Goal: Entertainment & Leisure: Browse casually

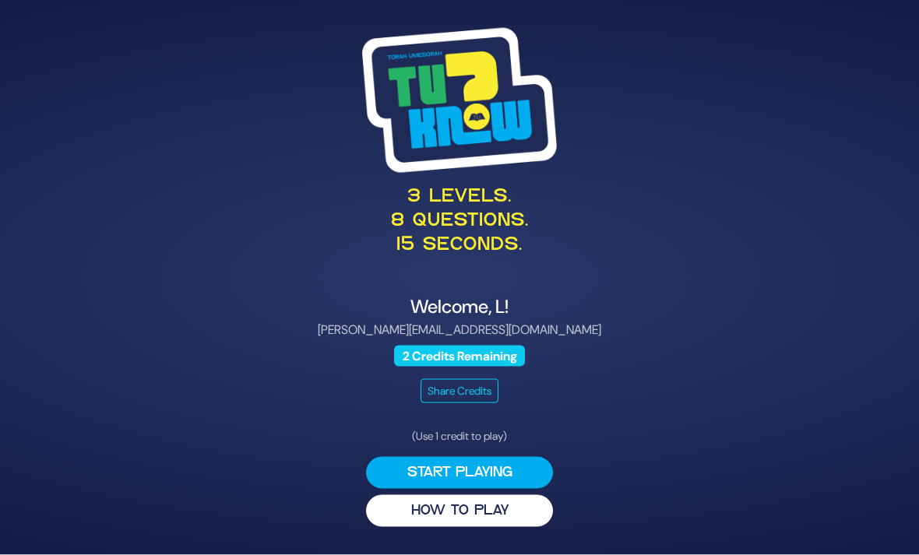
scroll to position [50, 0]
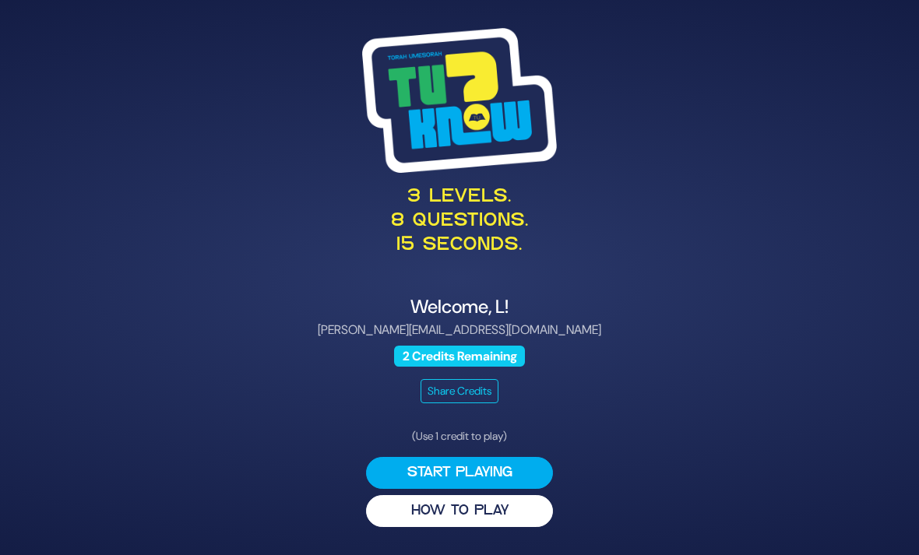
click at [491, 457] on button "Start Playing" at bounding box center [459, 473] width 187 height 32
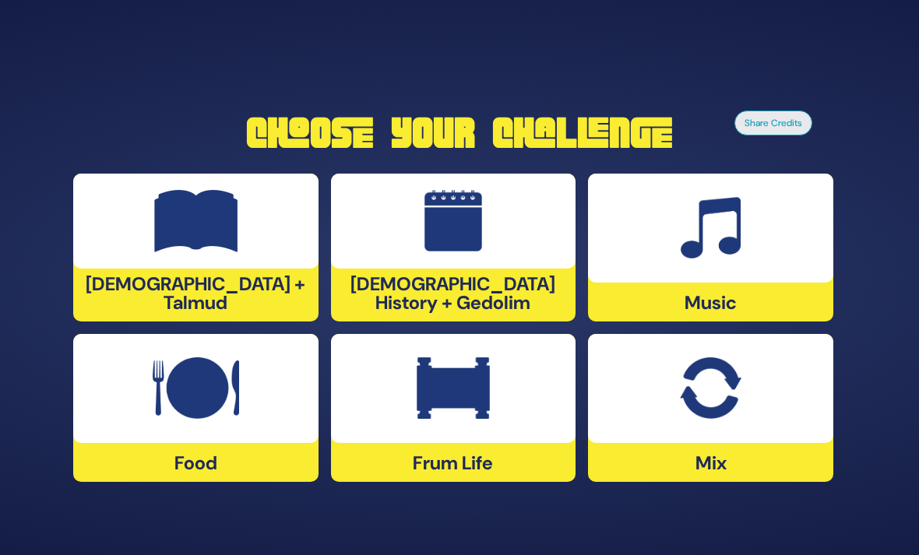
click at [632, 228] on div at bounding box center [710, 228] width 245 height 109
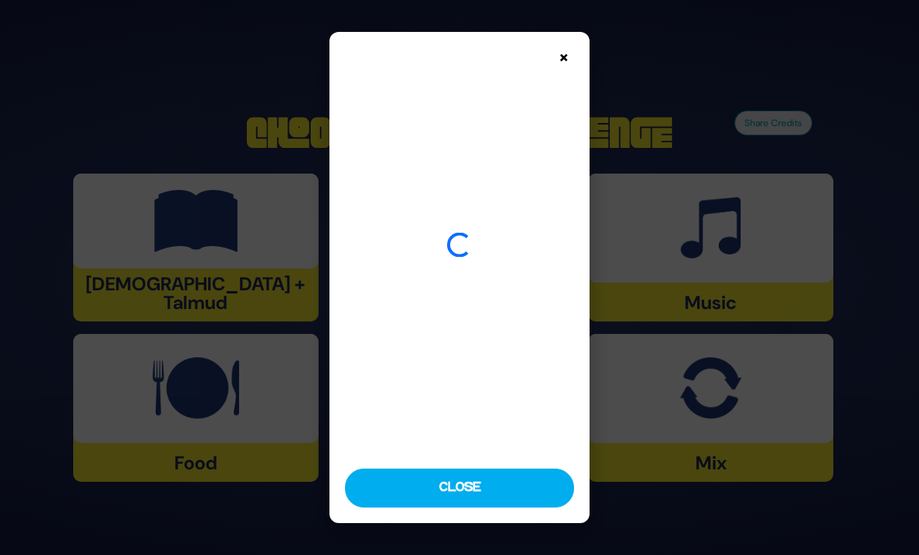
click at [570, 48] on button "×" at bounding box center [564, 57] width 27 height 27
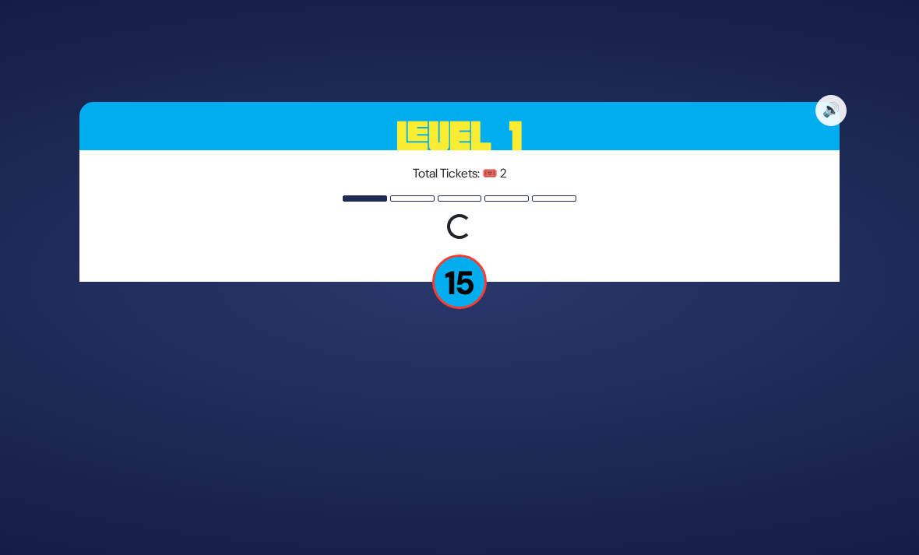
click at [834, 95] on button "🔊" at bounding box center [830, 110] width 31 height 31
click at [831, 95] on button "🔇" at bounding box center [830, 110] width 31 height 31
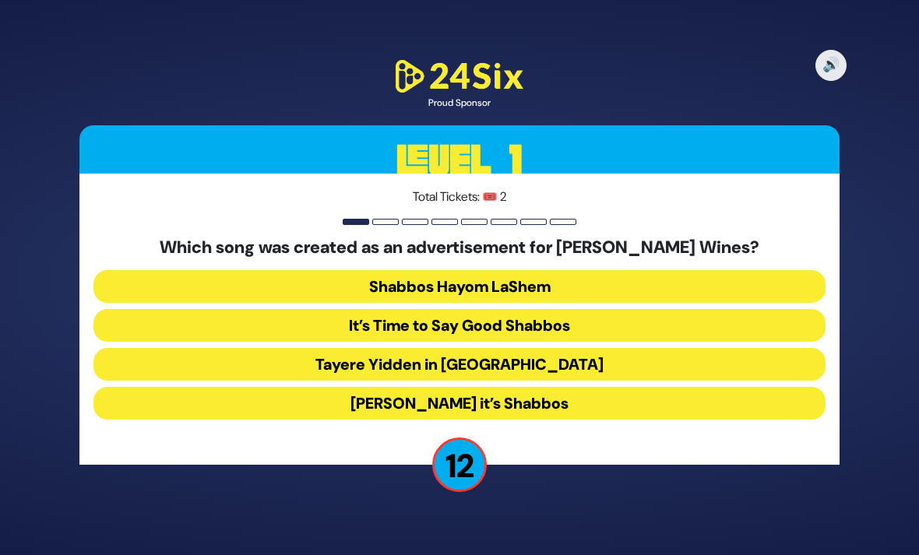
click at [505, 387] on button "Baruch Hashem it’s Shabbos" at bounding box center [459, 403] width 732 height 33
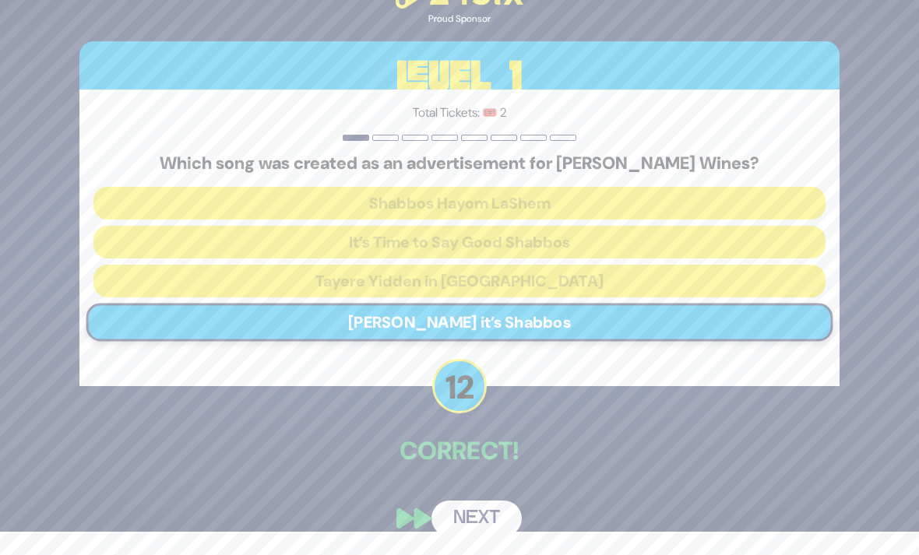
click at [477, 523] on button "Next" at bounding box center [476, 519] width 90 height 36
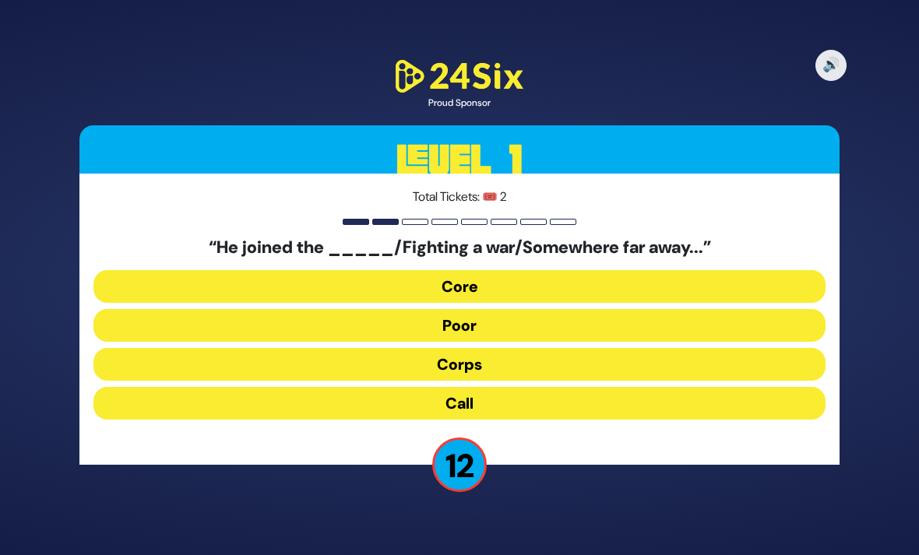
click at [486, 348] on button "Corps" at bounding box center [459, 364] width 732 height 33
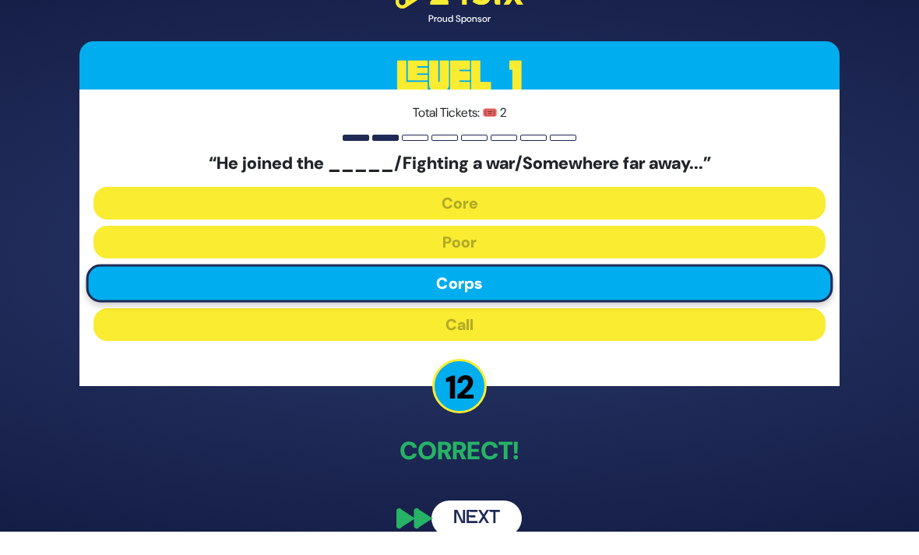
click at [471, 524] on button "Next" at bounding box center [476, 519] width 90 height 36
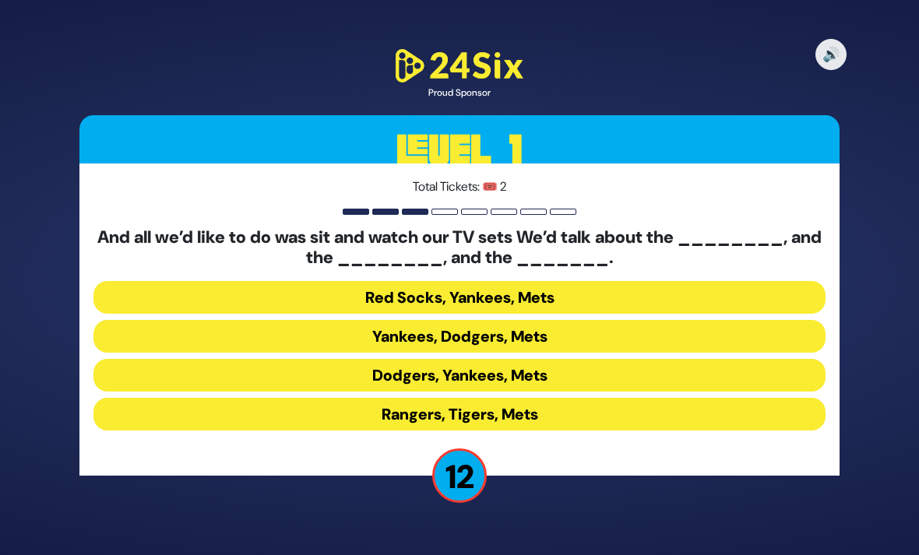
click at [528, 320] on button "Yankees, Dodgers, Mets" at bounding box center [459, 336] width 732 height 33
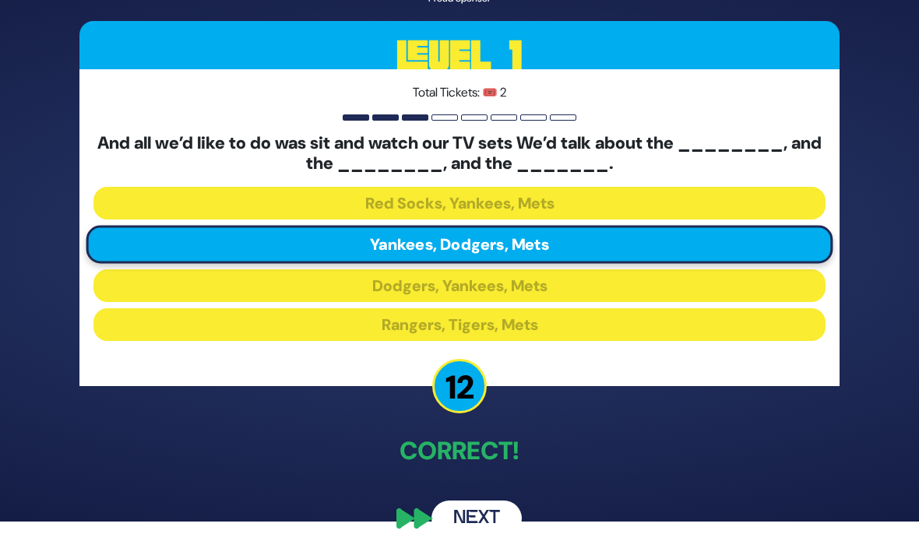
click at [478, 525] on button "Next" at bounding box center [476, 519] width 90 height 36
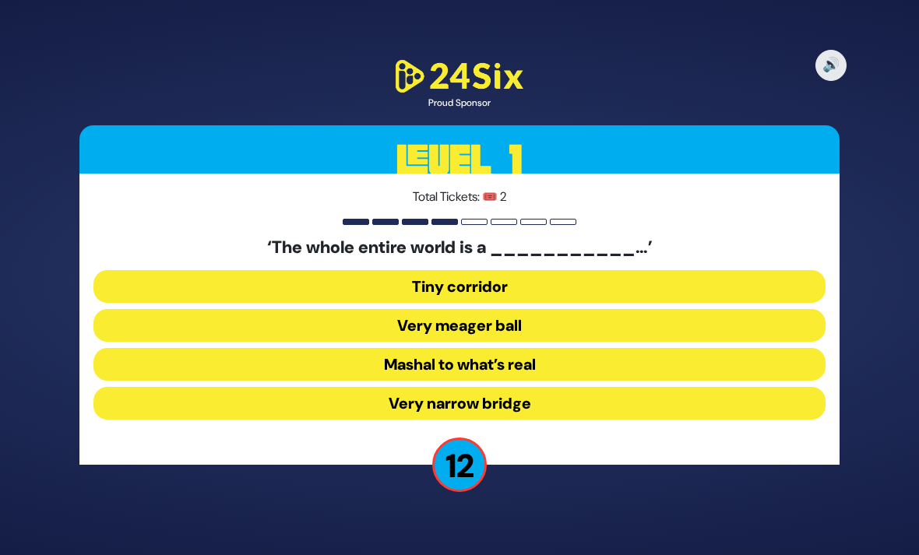
click at [506, 389] on button "Very narrow bridge" at bounding box center [459, 403] width 732 height 33
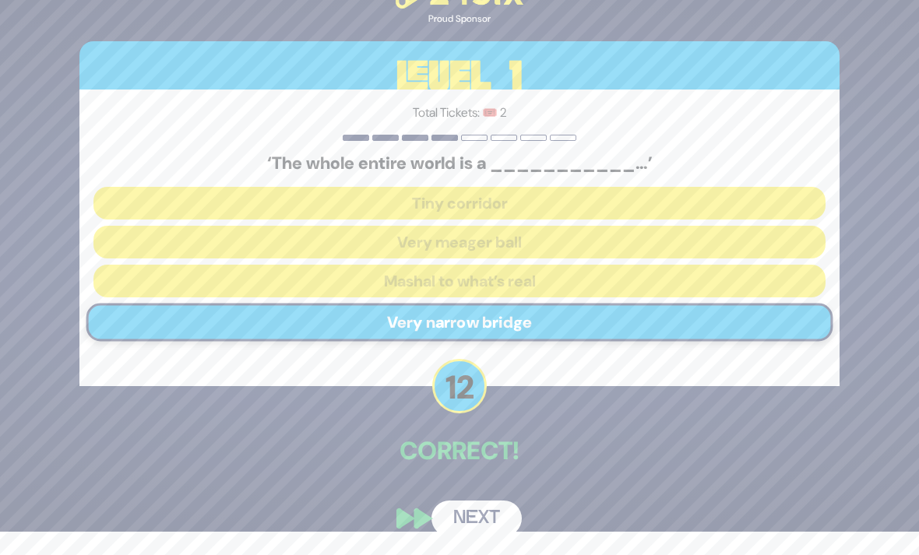
click at [477, 490] on div "🔊 Proud Sponsor Level 1 Total Tickets: 🎟️ 2 ‘The whole entire world is a ______…" at bounding box center [460, 254] width 798 height 601
click at [473, 519] on button "Next" at bounding box center [476, 519] width 90 height 36
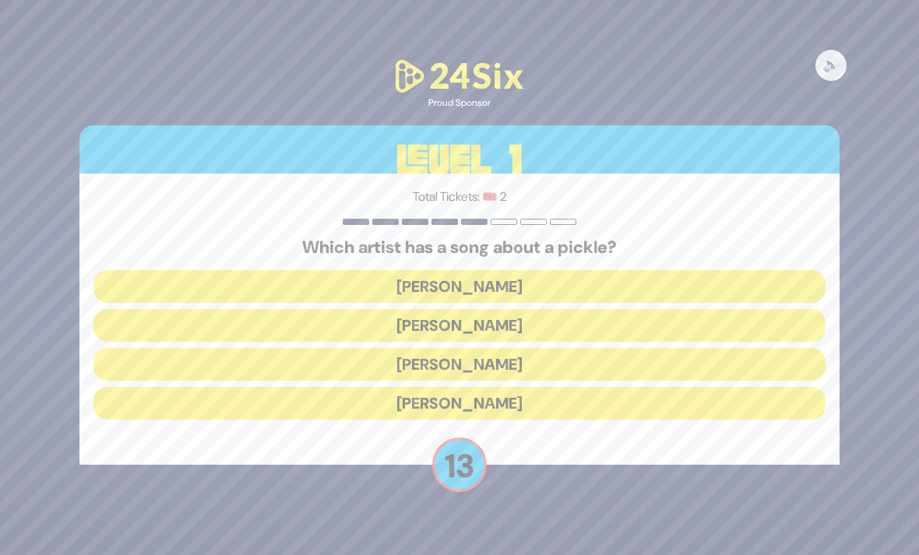
click at [528, 270] on button "Joey Newcomb" at bounding box center [459, 286] width 732 height 33
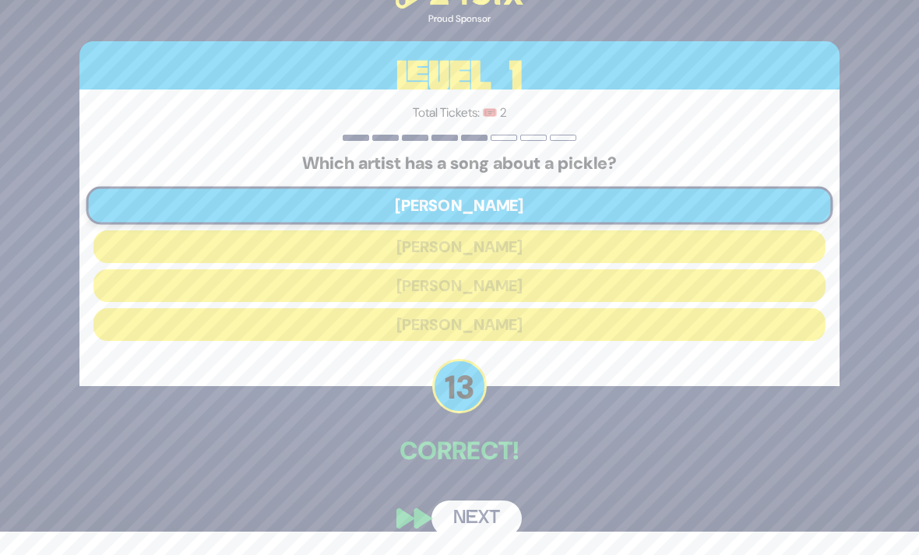
click at [467, 517] on button "Next" at bounding box center [476, 519] width 90 height 36
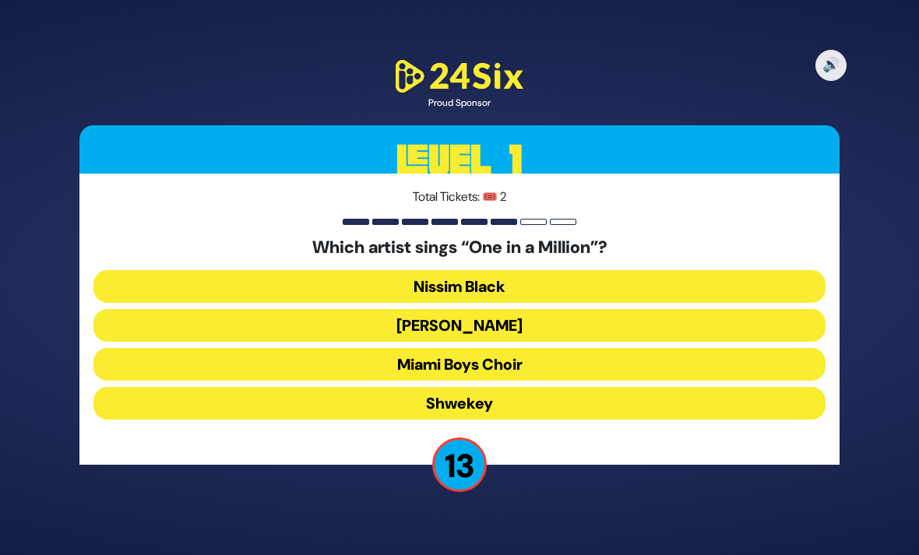
click at [503, 312] on button "Mordechai Shapiro" at bounding box center [459, 325] width 732 height 33
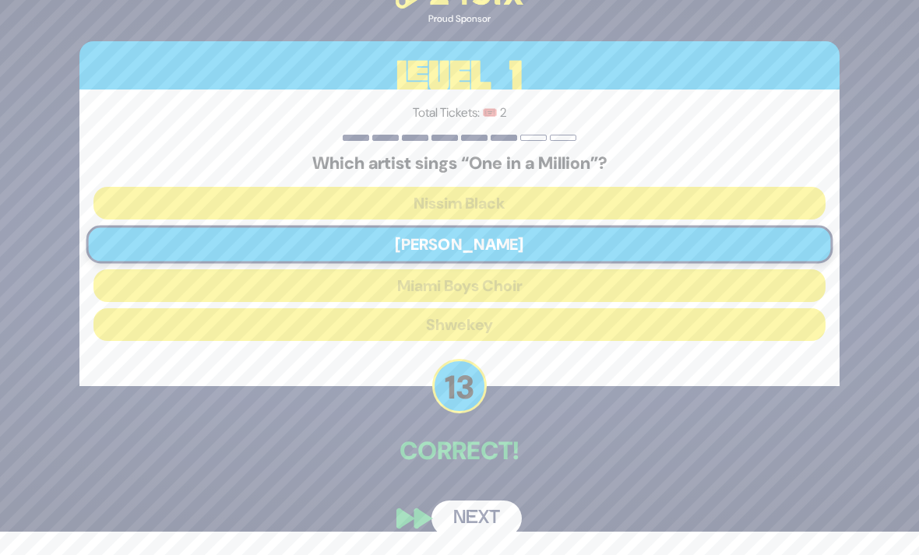
click at [480, 519] on button "Next" at bounding box center [476, 519] width 90 height 36
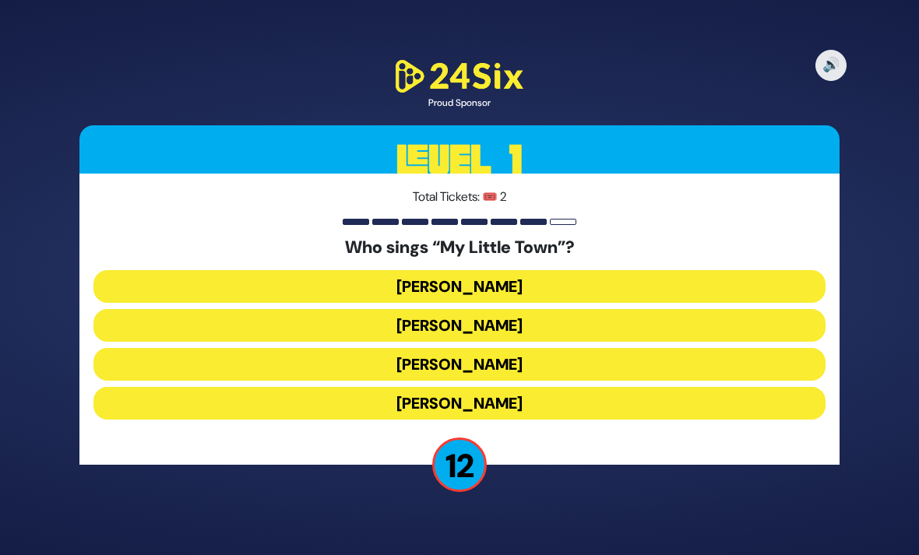
click at [503, 348] on button "Shulem Lemmer" at bounding box center [459, 364] width 732 height 33
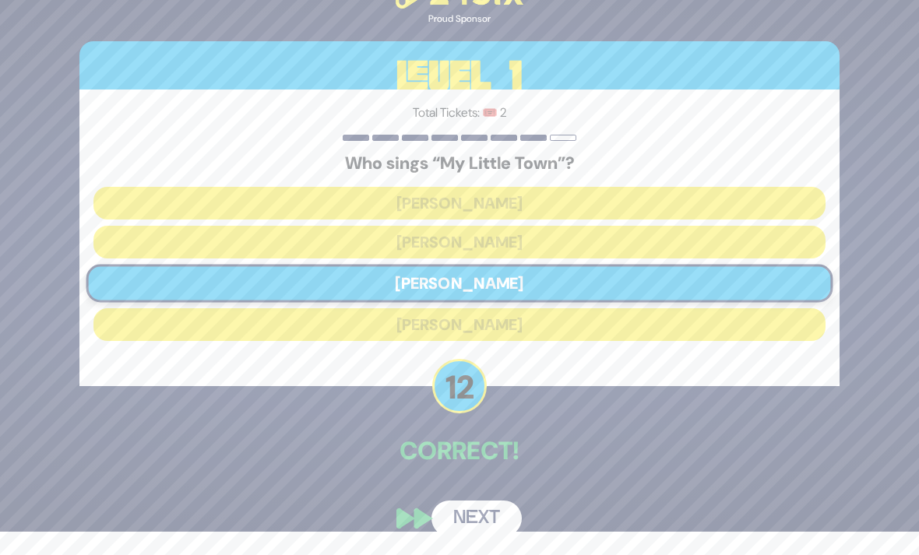
click at [469, 534] on button "Next" at bounding box center [476, 519] width 90 height 36
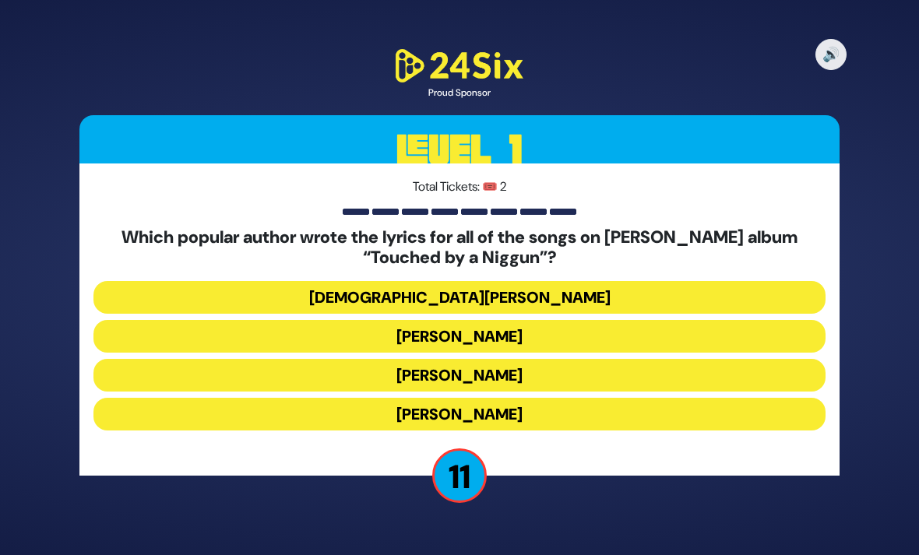
click at [520, 281] on button "Rabbi Yechiel Spero" at bounding box center [459, 297] width 732 height 33
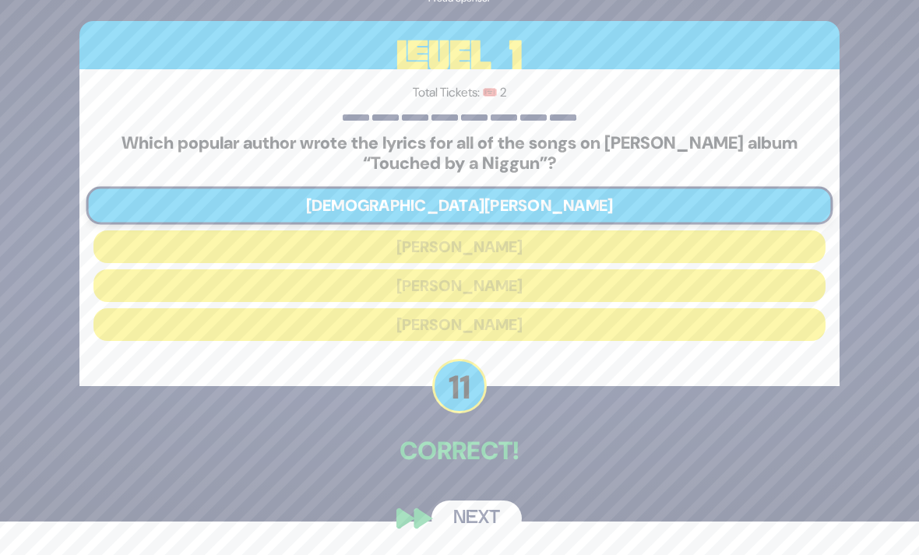
click at [468, 523] on button "Next" at bounding box center [476, 519] width 90 height 36
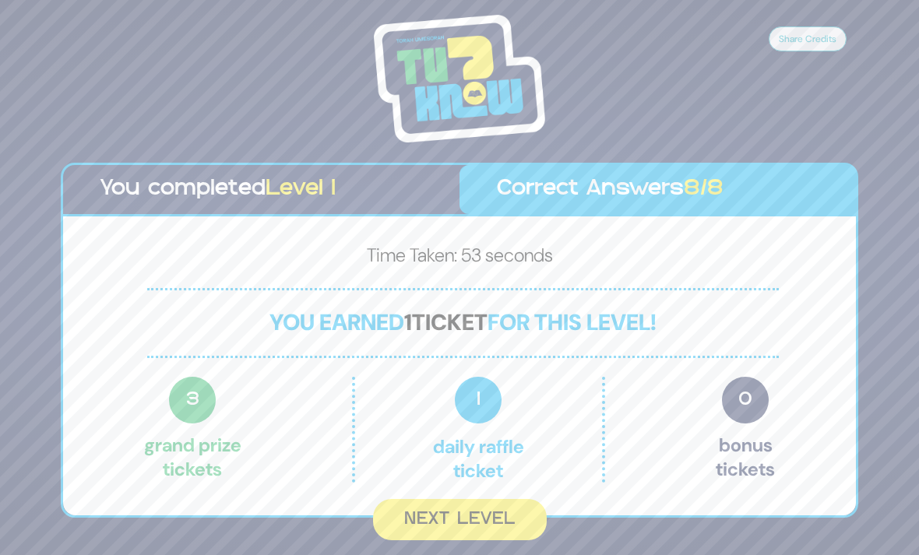
click at [452, 499] on button "Next Level" at bounding box center [460, 519] width 174 height 41
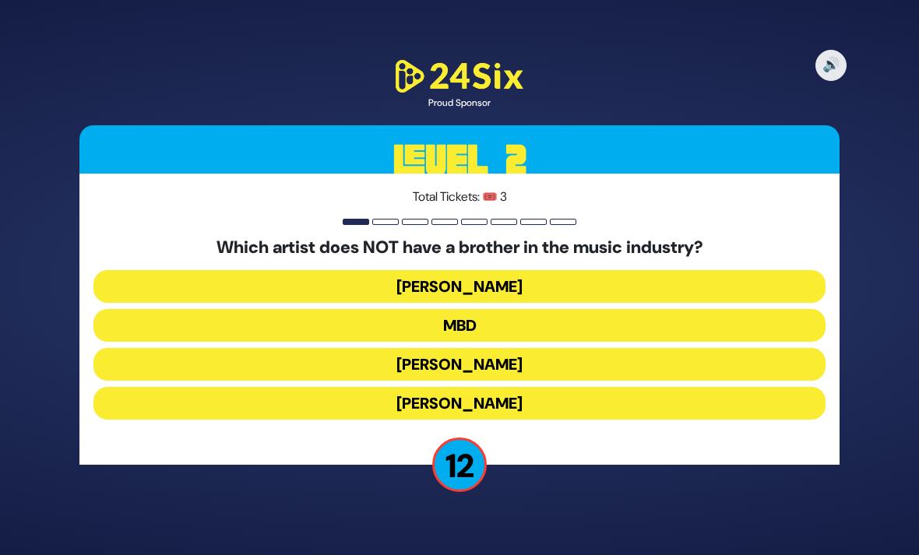
click at [495, 387] on button "Avraham Fried" at bounding box center [459, 403] width 732 height 33
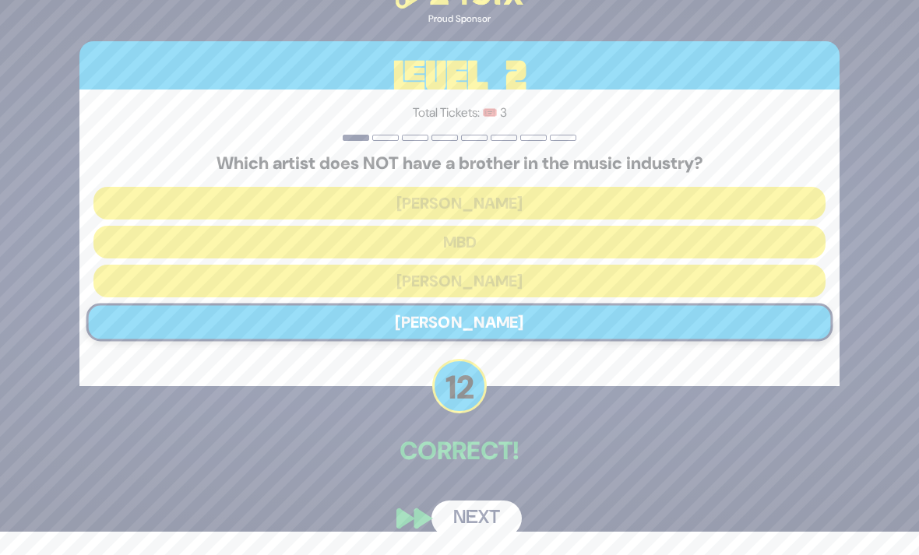
click at [499, 501] on button "Next" at bounding box center [476, 519] width 90 height 36
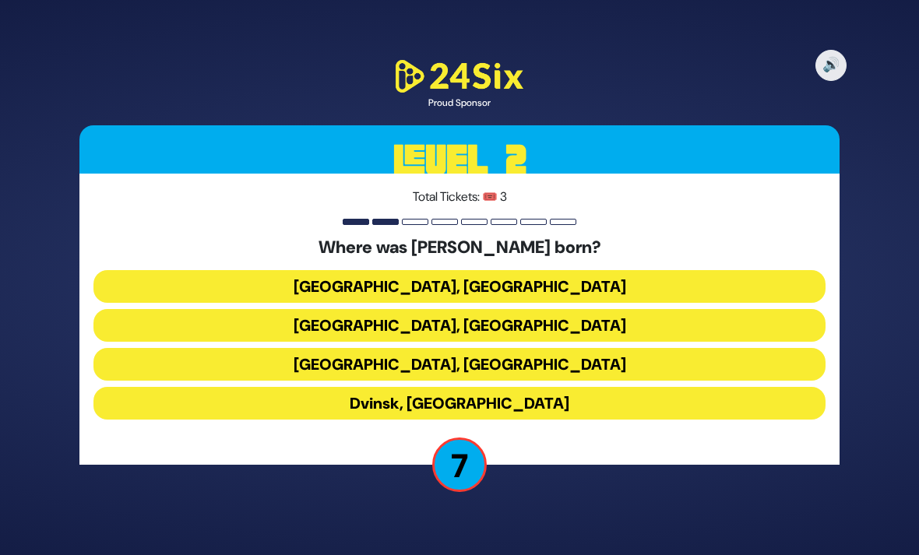
click at [542, 270] on button "Berlin, Germany" at bounding box center [459, 286] width 732 height 33
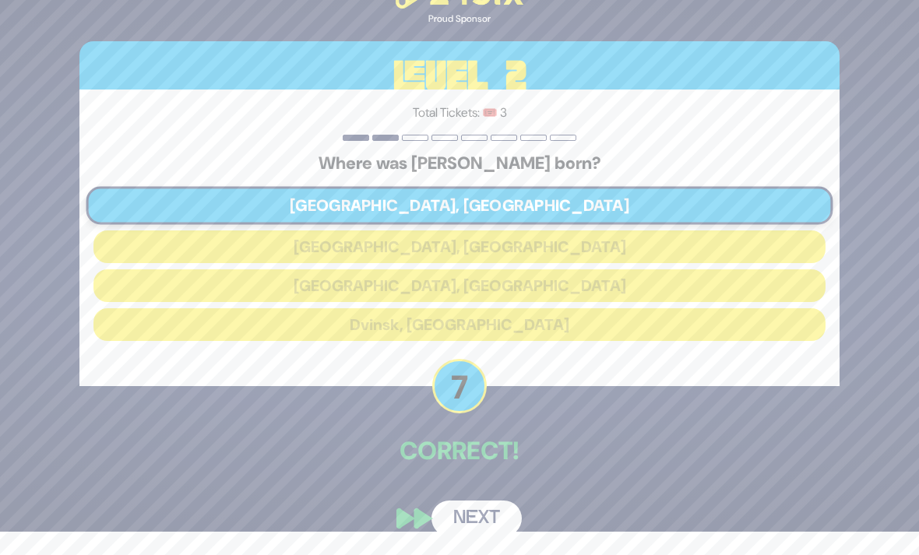
click at [481, 523] on button "Next" at bounding box center [476, 519] width 90 height 36
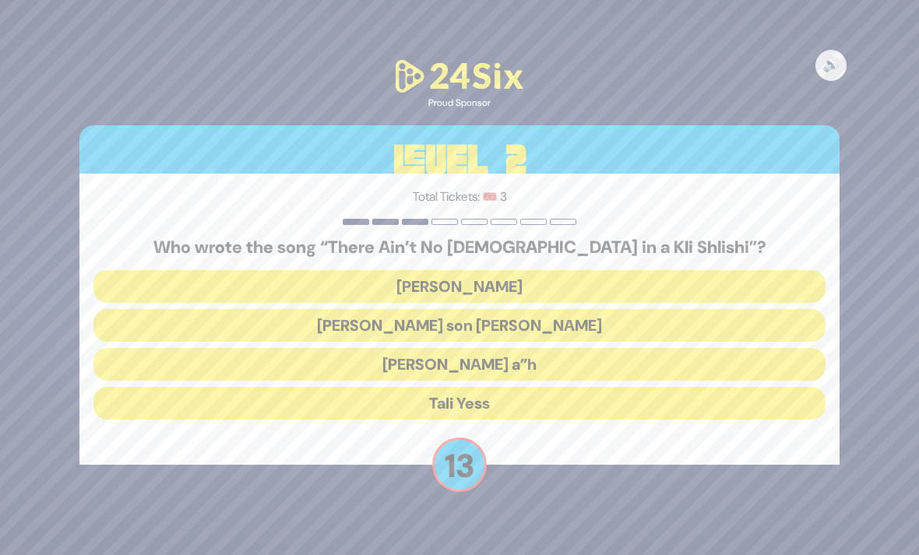
click at [523, 348] on button "Moshe Yess a”h" at bounding box center [459, 364] width 732 height 33
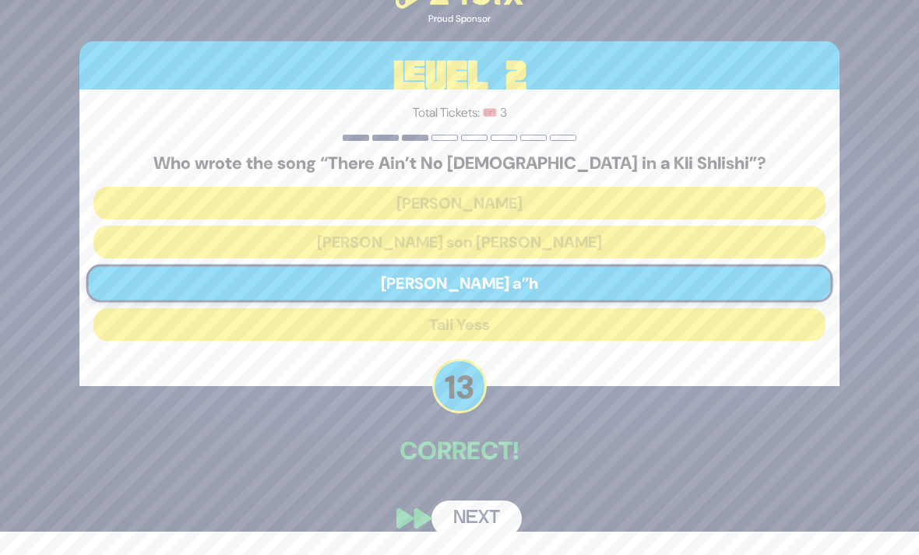
click at [489, 516] on button "Next" at bounding box center [476, 519] width 90 height 36
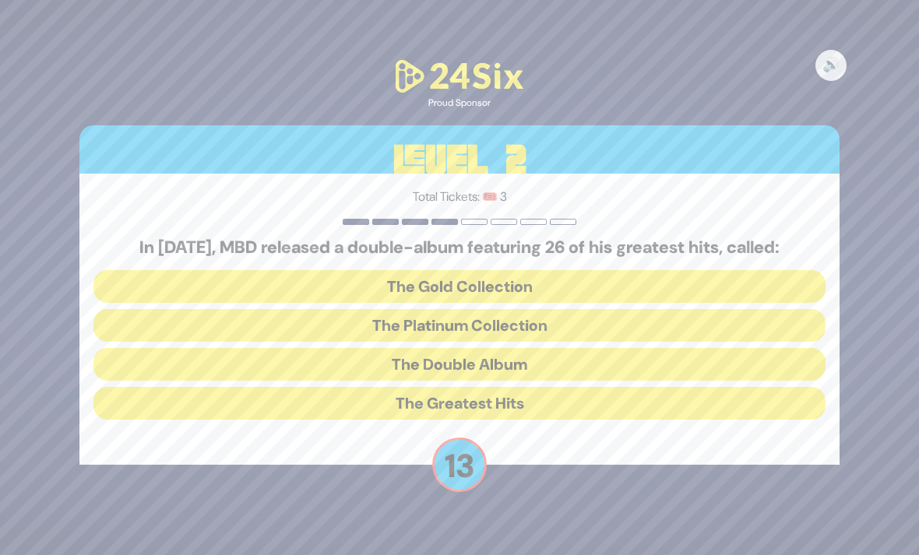
click at [522, 309] on button "The Platinum Collection" at bounding box center [459, 325] width 732 height 33
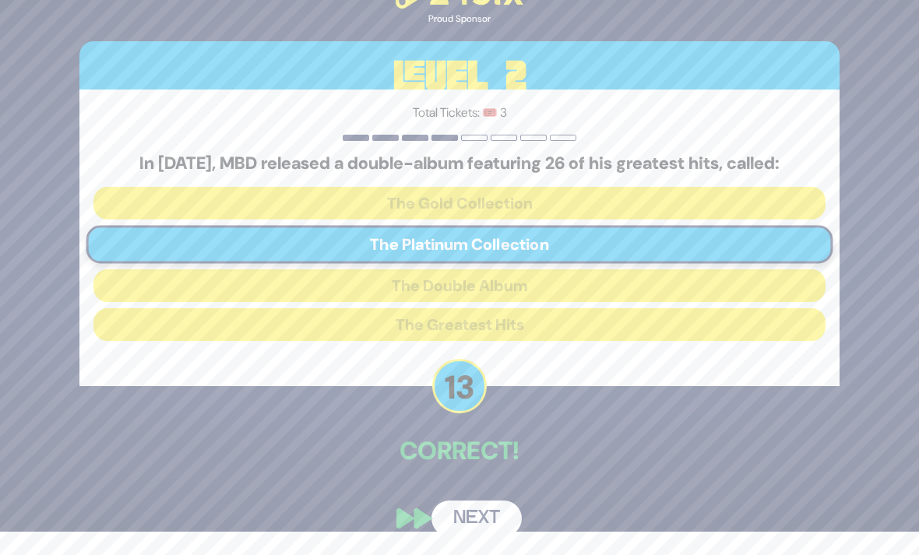
click at [490, 515] on button "Next" at bounding box center [476, 519] width 90 height 36
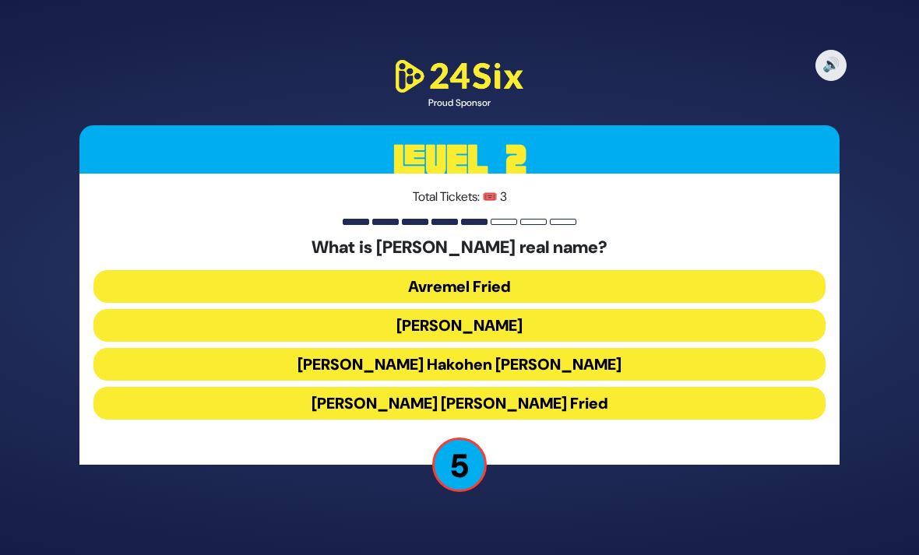
click at [542, 309] on button "Avraham Friedman" at bounding box center [459, 325] width 732 height 33
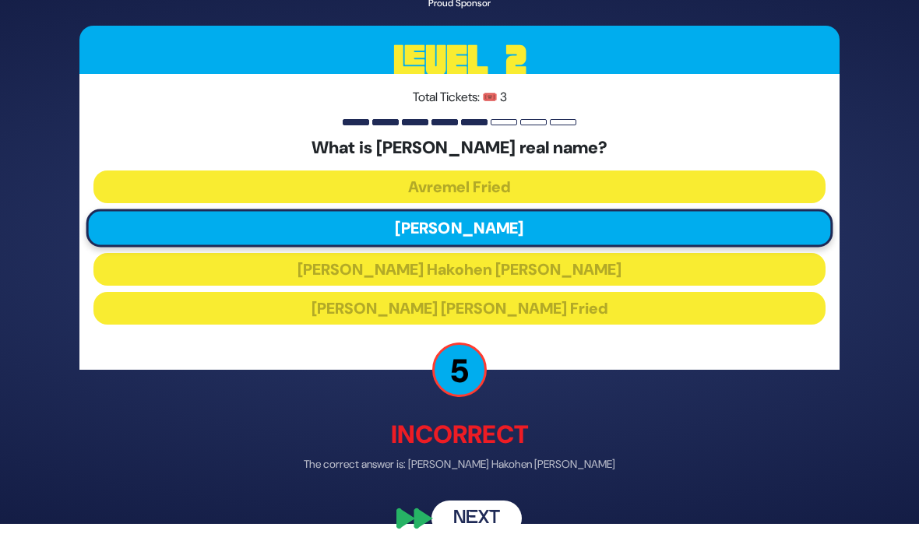
click at [487, 522] on button "Next" at bounding box center [476, 519] width 90 height 36
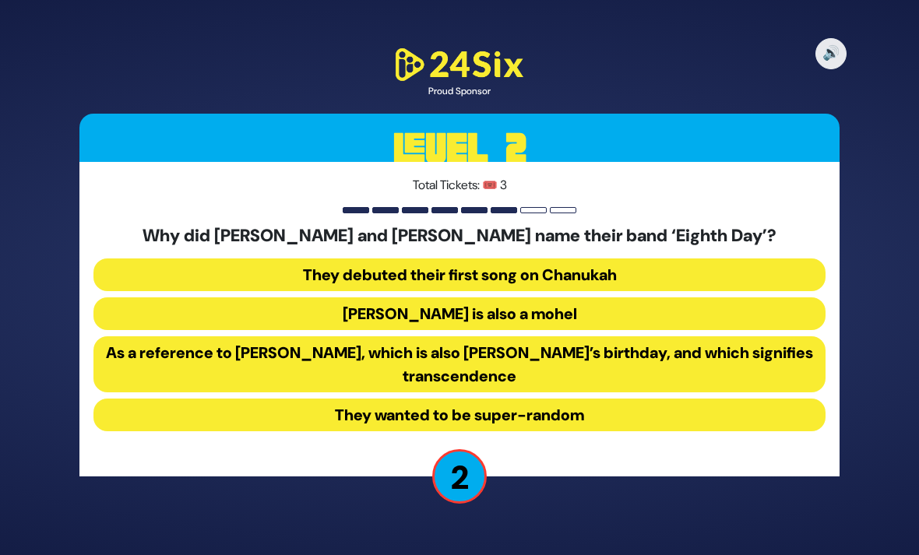
click at [544, 336] on button "As a reference to Shemini Atzeres, which is also Shmuel’s birthday, and which s…" at bounding box center [459, 364] width 732 height 56
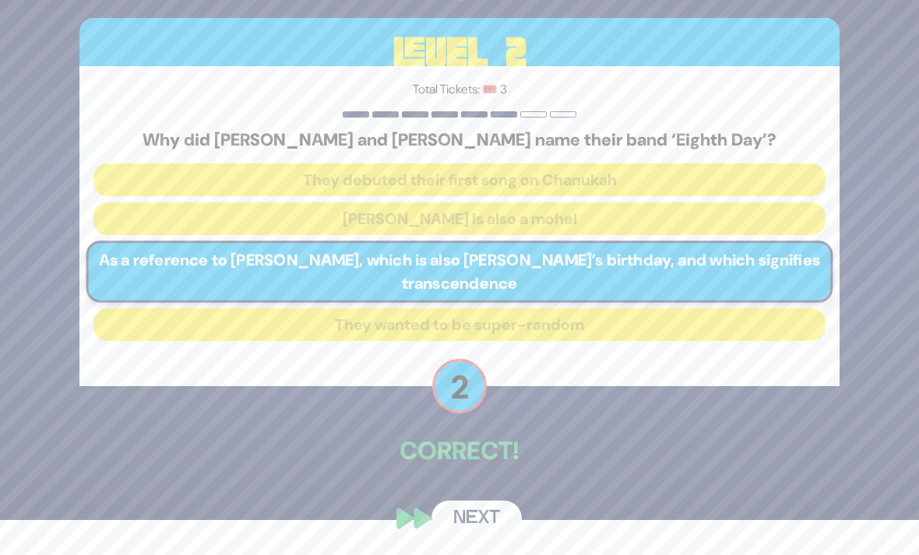
click at [484, 525] on button "Next" at bounding box center [476, 519] width 90 height 36
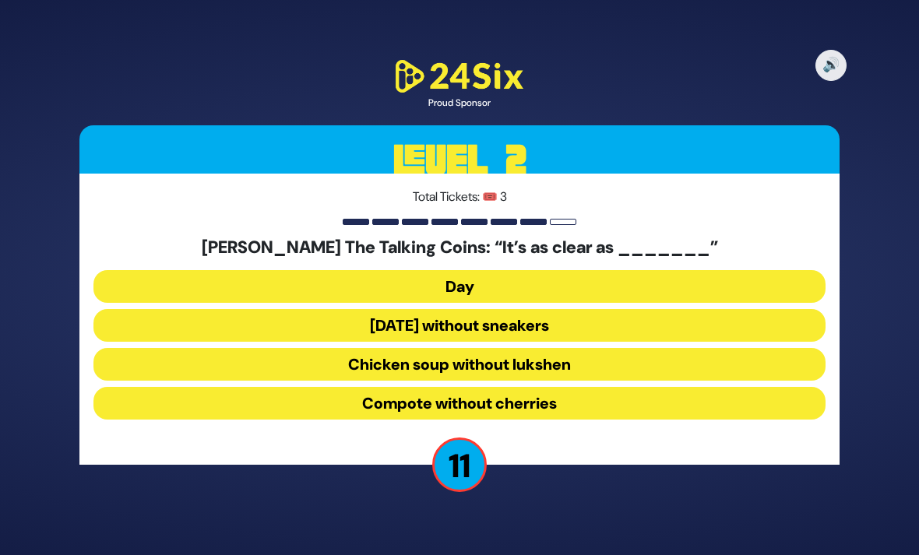
click at [541, 348] on button "Chicken soup without lukshen" at bounding box center [459, 364] width 732 height 33
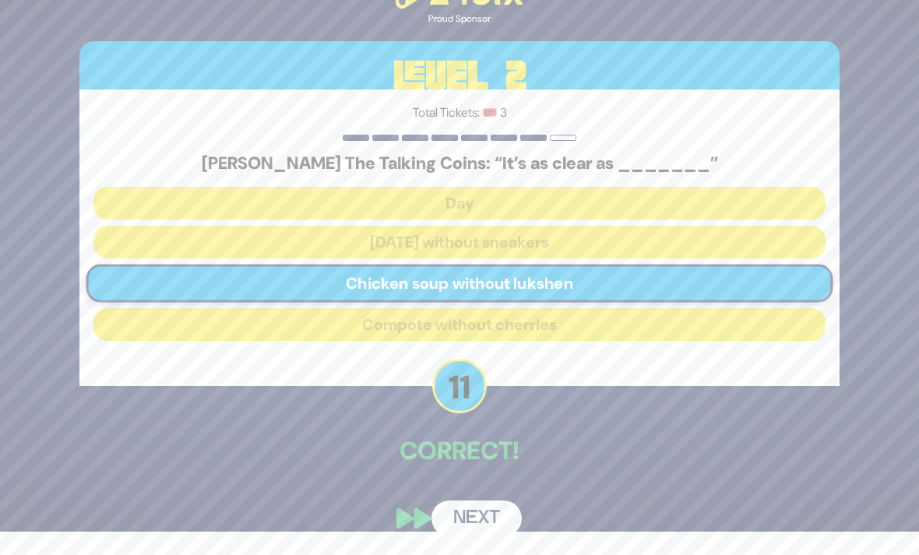
click at [484, 516] on button "Next" at bounding box center [476, 519] width 90 height 36
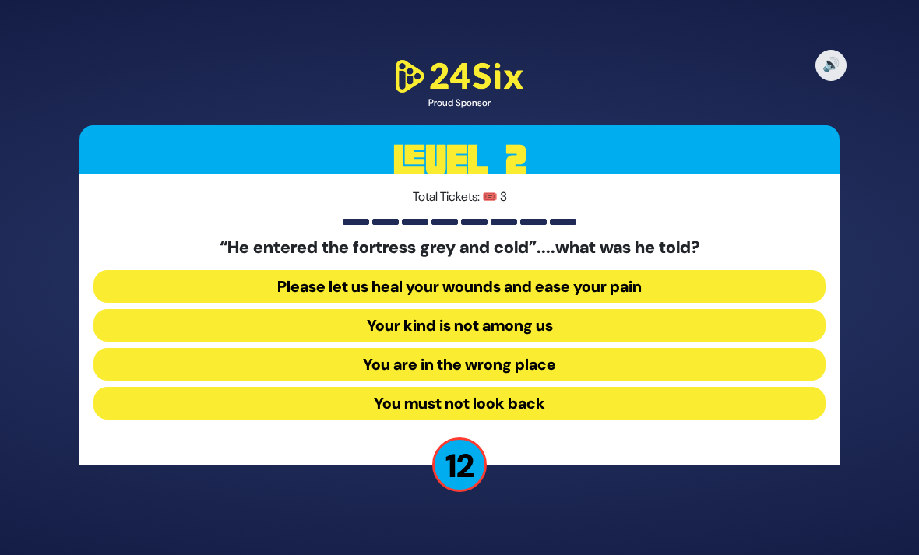
click at [516, 309] on button "Your kind is not among us" at bounding box center [459, 325] width 732 height 33
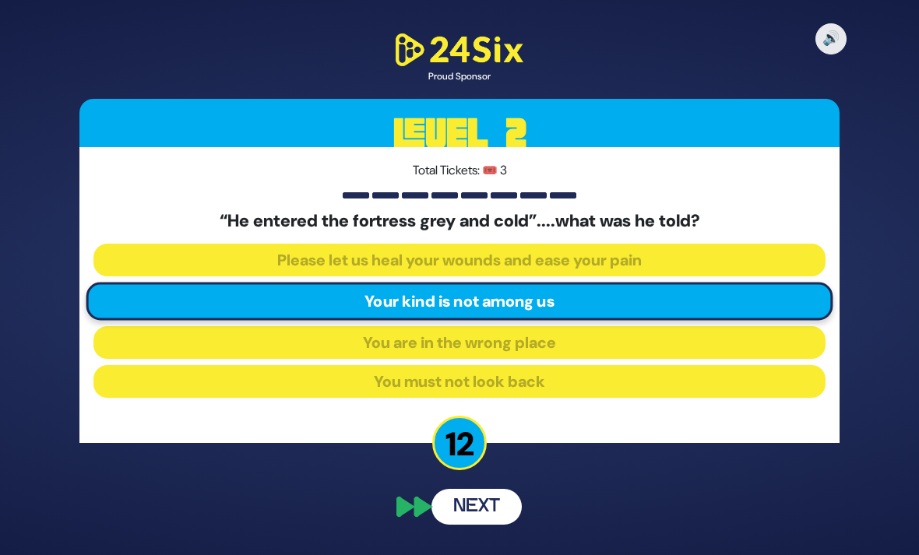
click at [490, 497] on button "Next" at bounding box center [476, 507] width 90 height 36
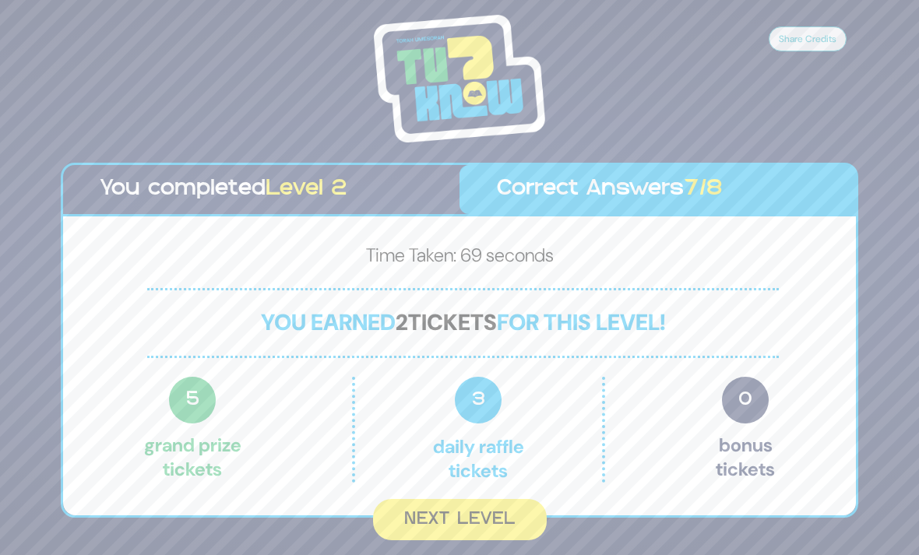
click at [488, 499] on button "Next Level" at bounding box center [460, 519] width 174 height 41
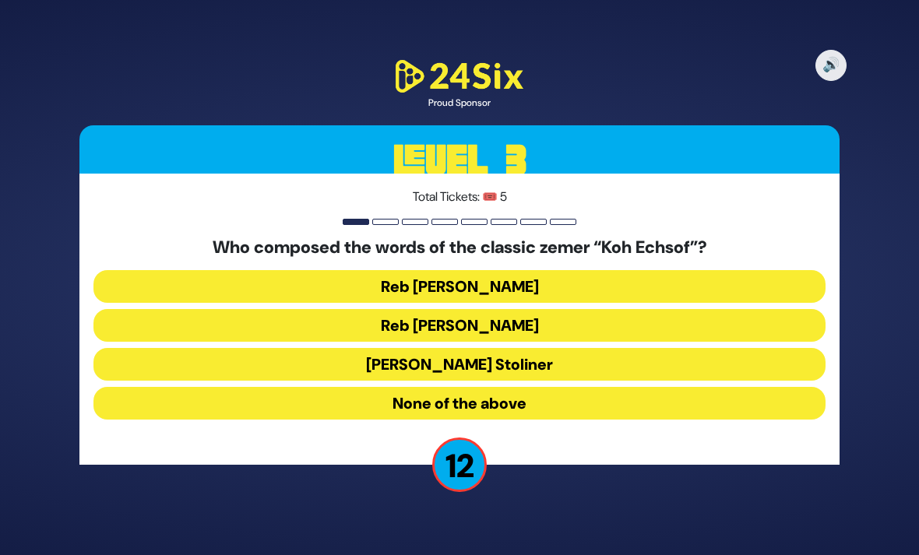
click at [530, 309] on button "Reb Aharon Karliner" at bounding box center [459, 325] width 732 height 33
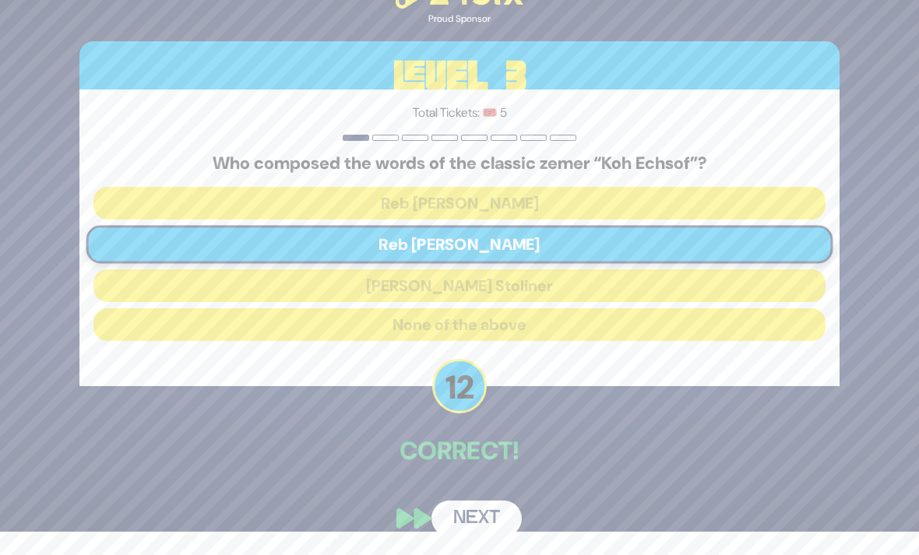
click at [483, 519] on button "Next" at bounding box center [476, 519] width 90 height 36
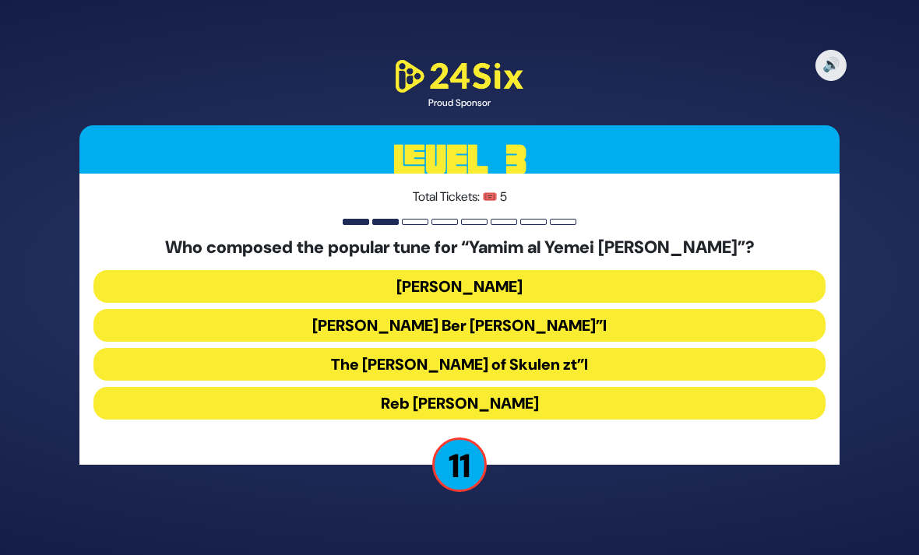
click at [537, 348] on button "The Damesek Eliezer of Skulen zt”l" at bounding box center [459, 364] width 732 height 33
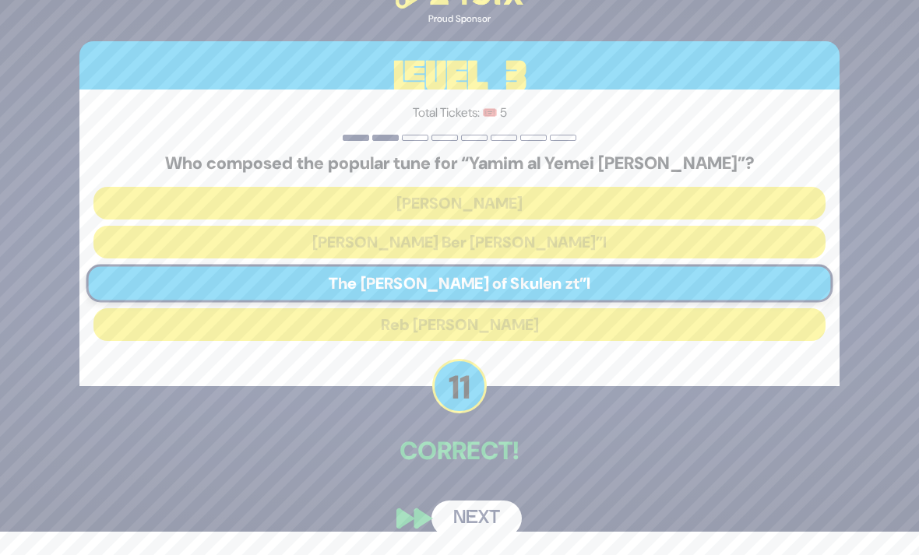
click at [474, 517] on button "Next" at bounding box center [476, 519] width 90 height 36
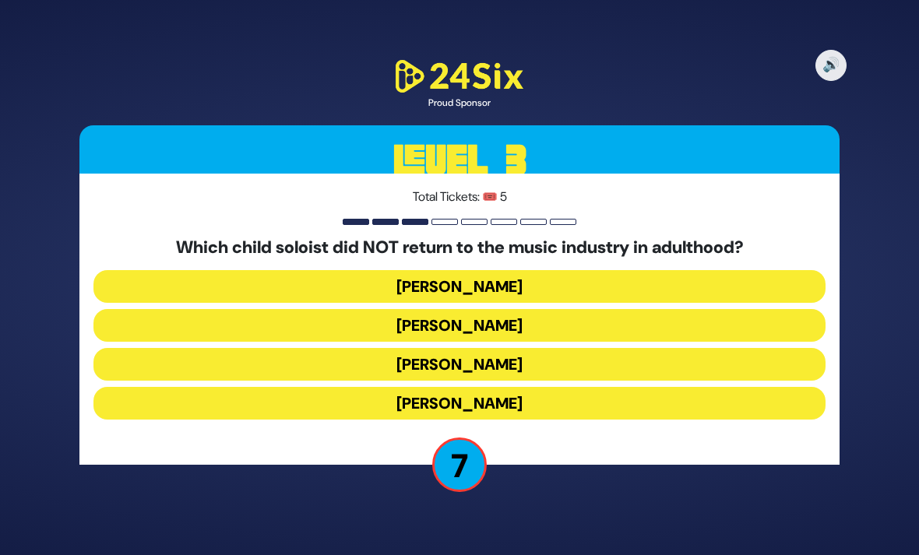
click at [509, 348] on button "Shaul Elson" at bounding box center [459, 364] width 732 height 33
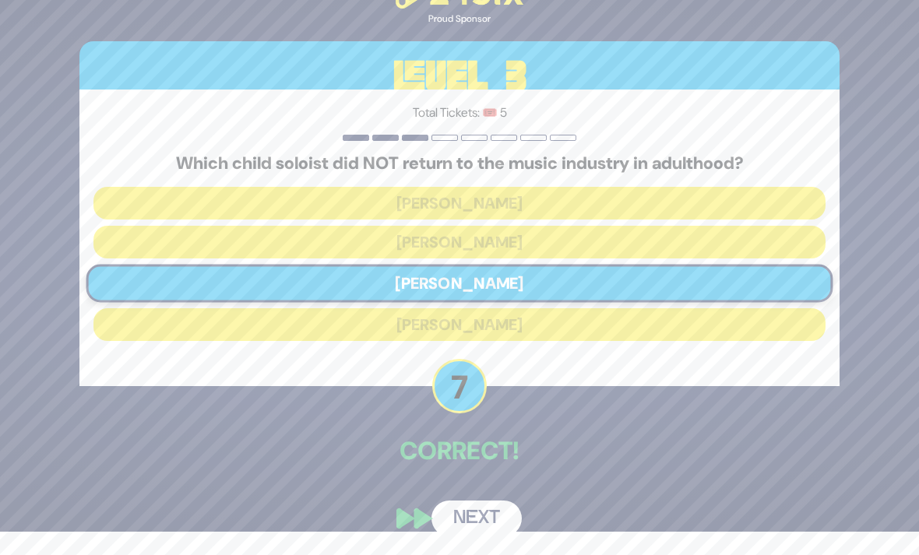
click at [480, 512] on button "Next" at bounding box center [476, 519] width 90 height 36
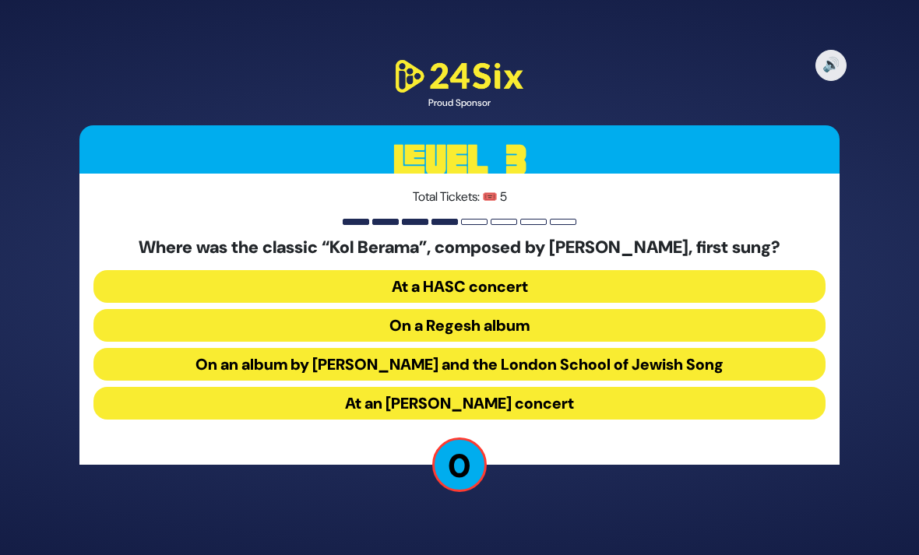
click at [574, 270] on button "At a HASC concert" at bounding box center [459, 286] width 732 height 33
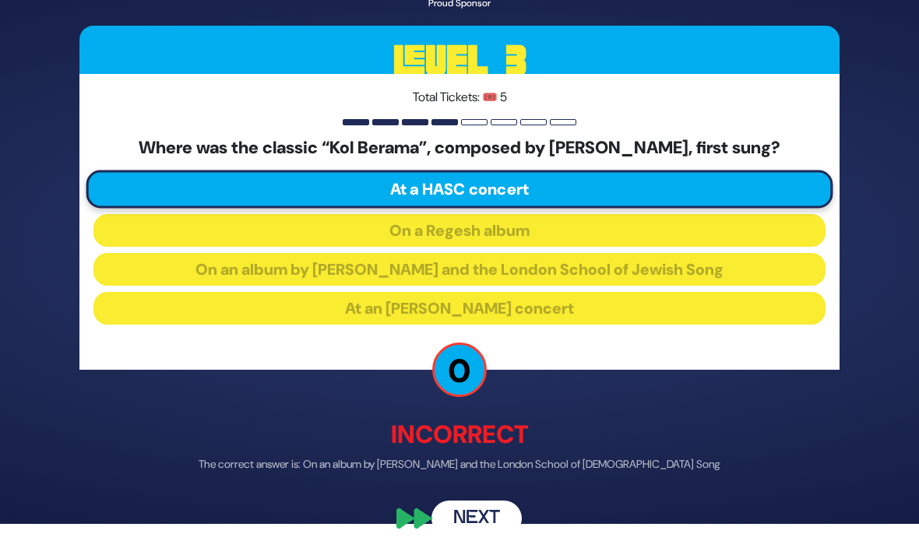
click at [477, 522] on button "Next" at bounding box center [476, 519] width 90 height 36
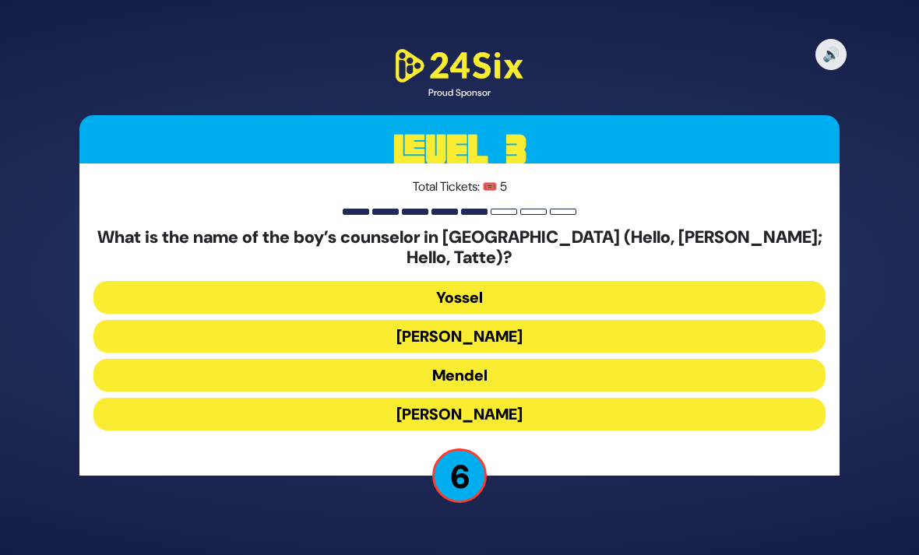
click at [512, 398] on button "Gedalia" at bounding box center [459, 414] width 732 height 33
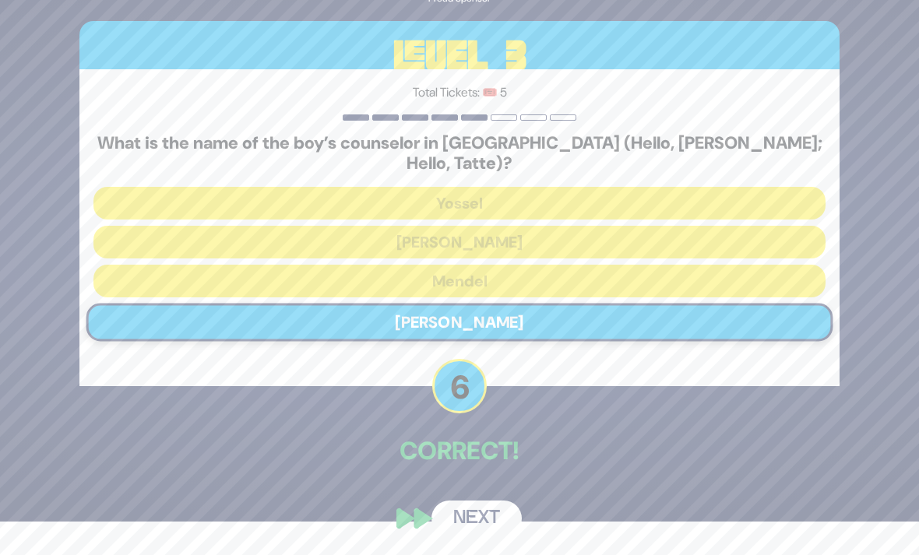
click at [488, 517] on button "Next" at bounding box center [476, 519] width 90 height 36
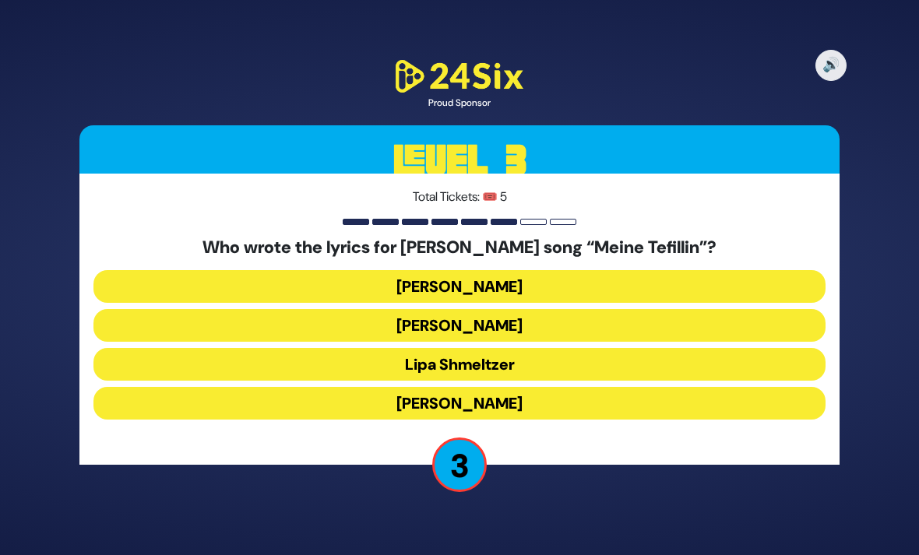
click at [549, 270] on button "Avraham Fried" at bounding box center [459, 286] width 732 height 33
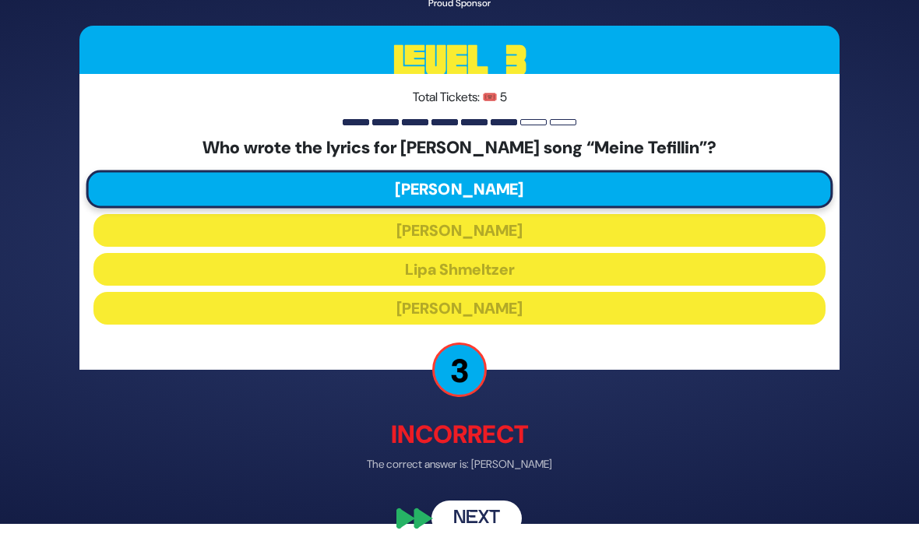
click at [499, 516] on button "Next" at bounding box center [476, 519] width 90 height 36
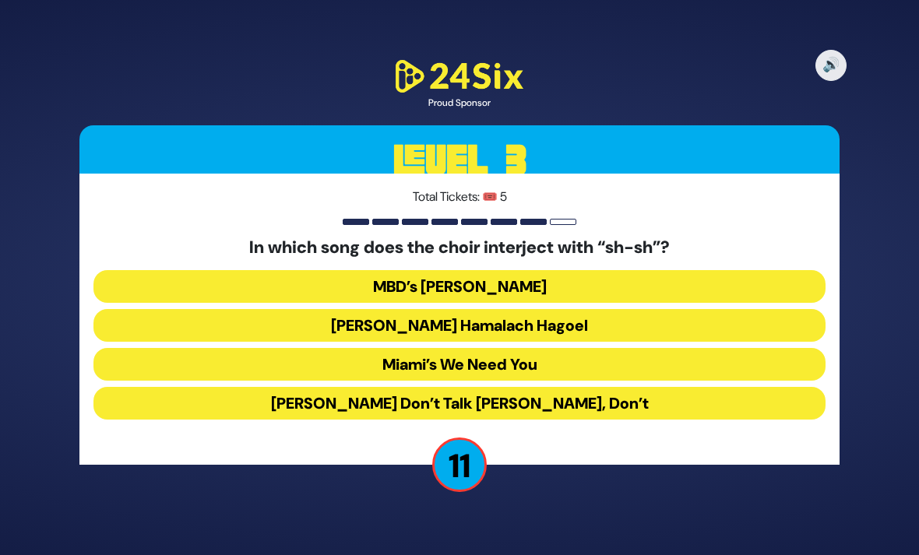
click at [538, 348] on button "Miami’s We Need You" at bounding box center [459, 364] width 732 height 33
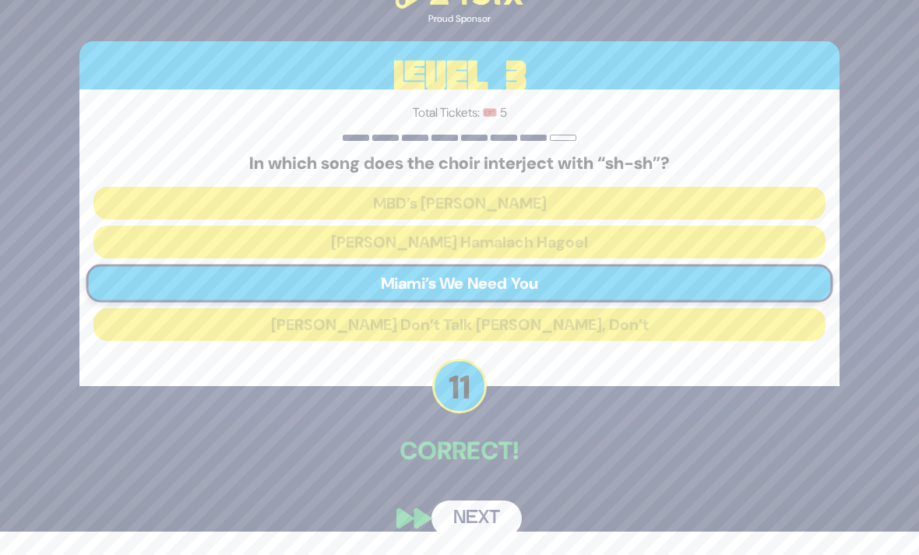
click at [484, 514] on button "Next" at bounding box center [476, 519] width 90 height 36
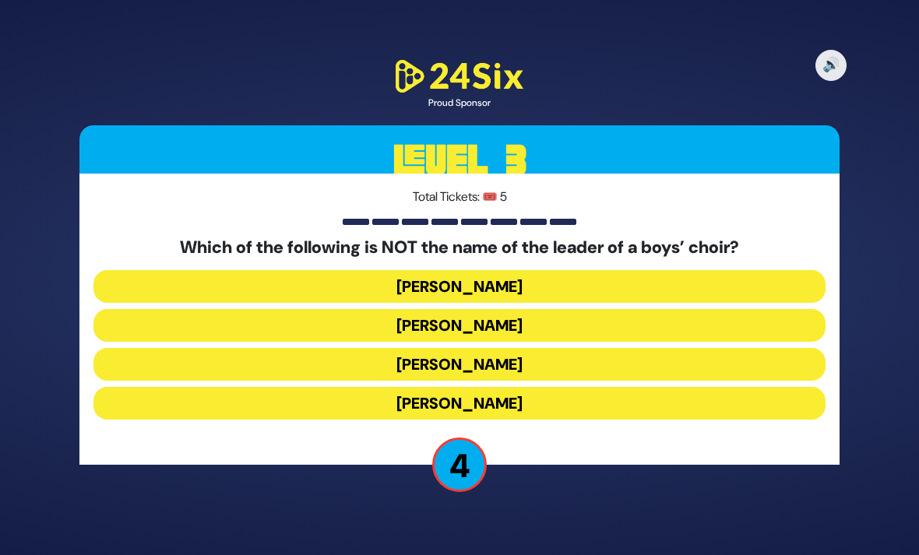
click at [543, 270] on button "Simcha Sussman" at bounding box center [459, 286] width 732 height 33
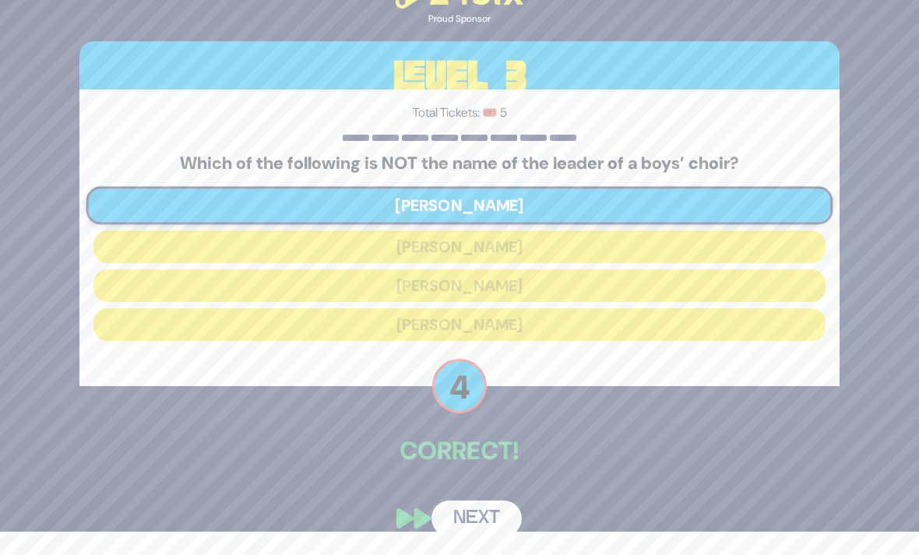
click at [483, 519] on button "Next" at bounding box center [476, 519] width 90 height 36
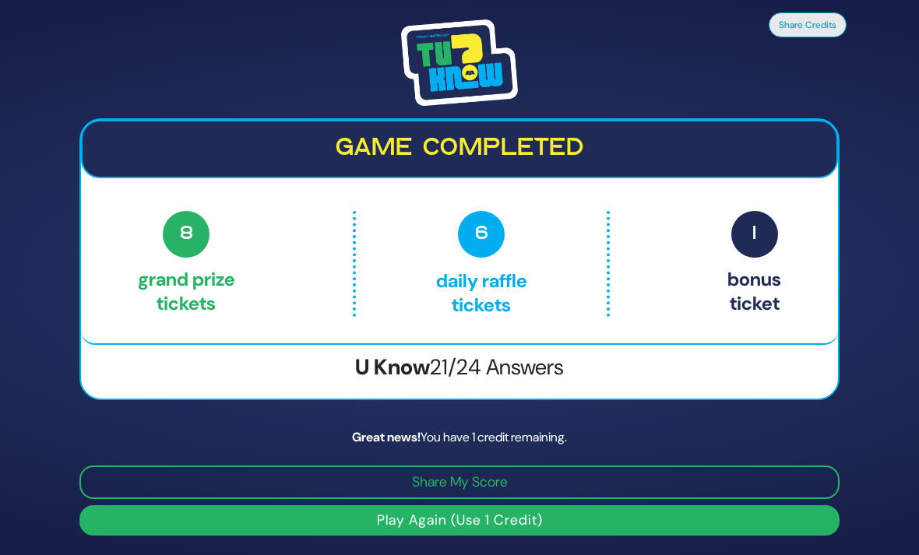
click at [697, 466] on button "Share My Score" at bounding box center [459, 482] width 760 height 33
click at [761, 505] on button "Play Again (Use 1 Credit)" at bounding box center [459, 520] width 760 height 30
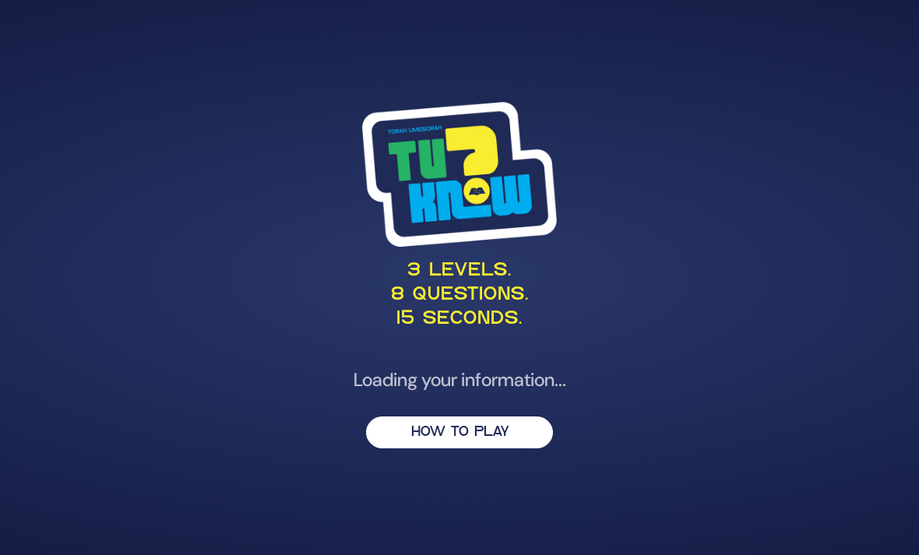
scroll to position [50, 0]
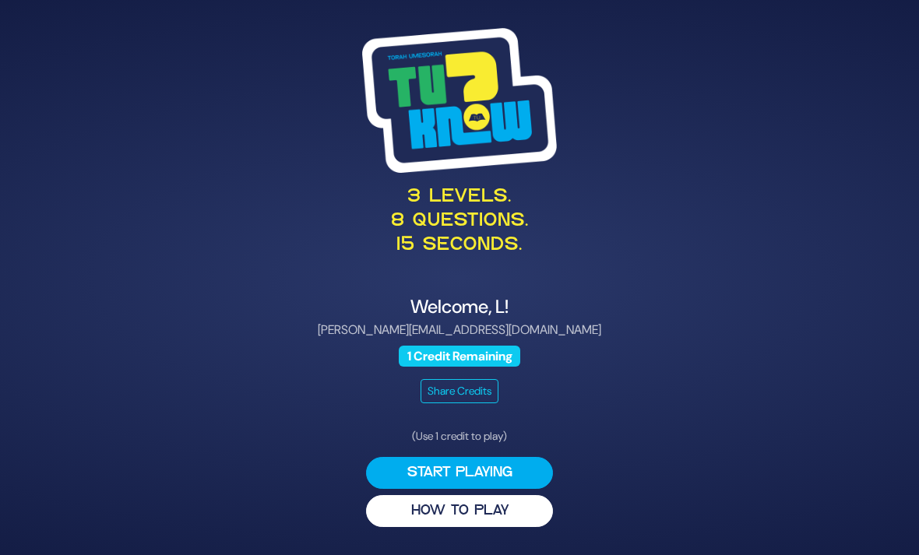
click at [484, 457] on button "Start Playing" at bounding box center [459, 473] width 187 height 32
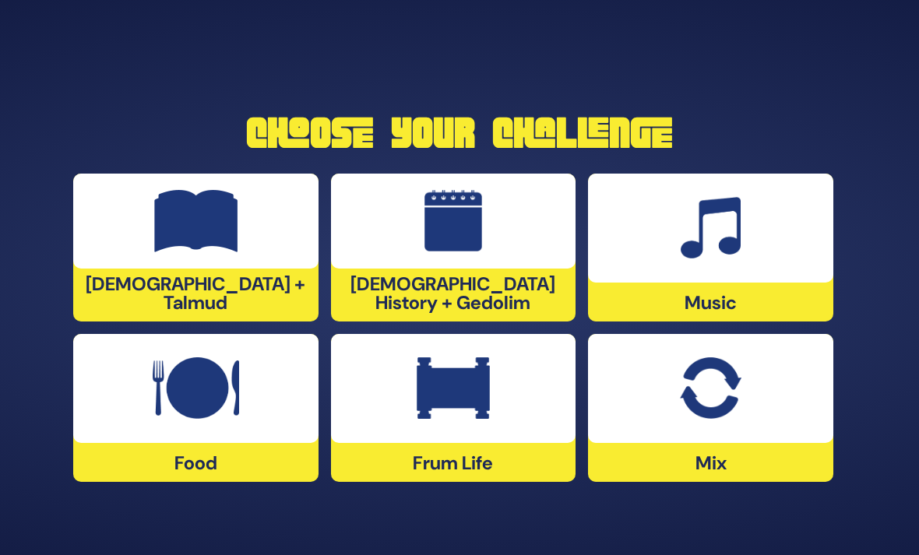
click at [477, 413] on div at bounding box center [453, 388] width 245 height 109
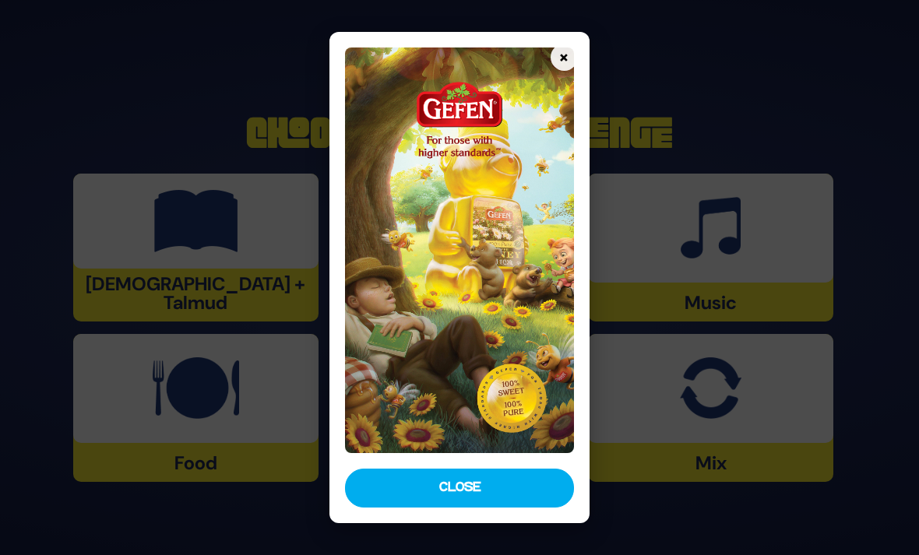
click at [569, 44] on button "×" at bounding box center [564, 57] width 27 height 27
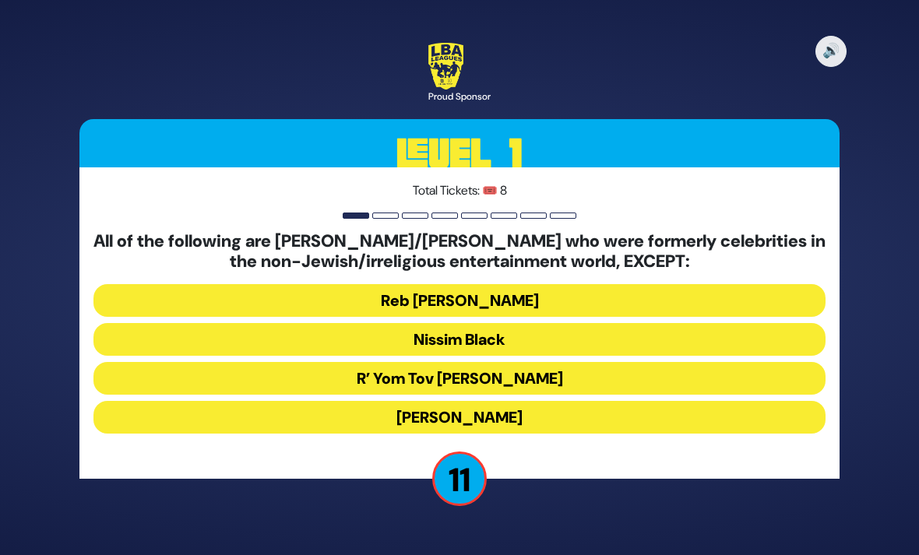
click at [527, 362] on button "R’ Yom Tov [PERSON_NAME]" at bounding box center [459, 378] width 732 height 33
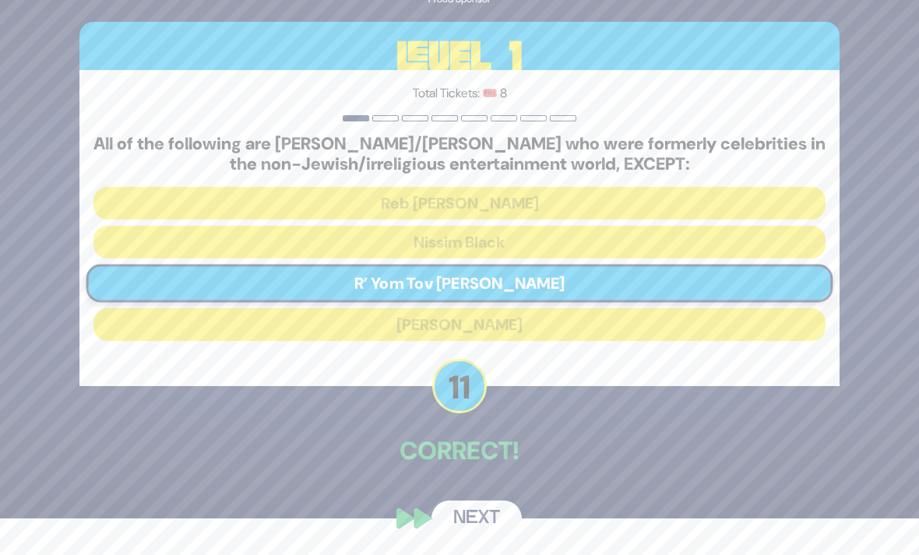
click at [480, 527] on button "Next" at bounding box center [476, 519] width 90 height 36
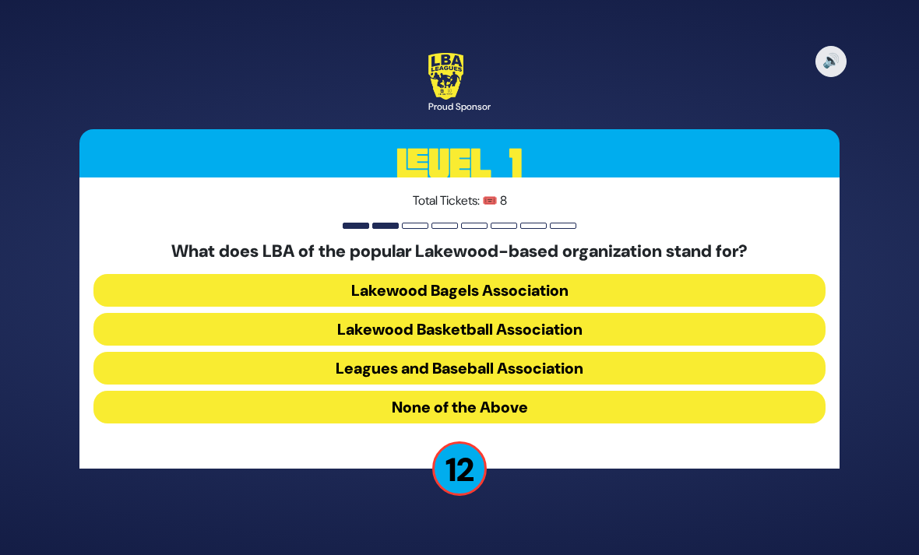
click at [494, 313] on button "Lakewood Basketball Association" at bounding box center [459, 329] width 732 height 33
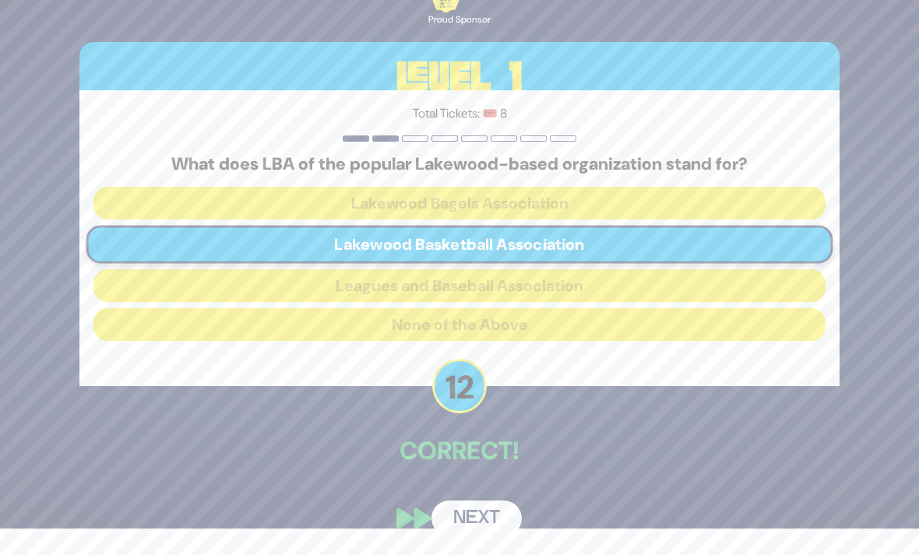
click at [489, 518] on button "Next" at bounding box center [476, 519] width 90 height 36
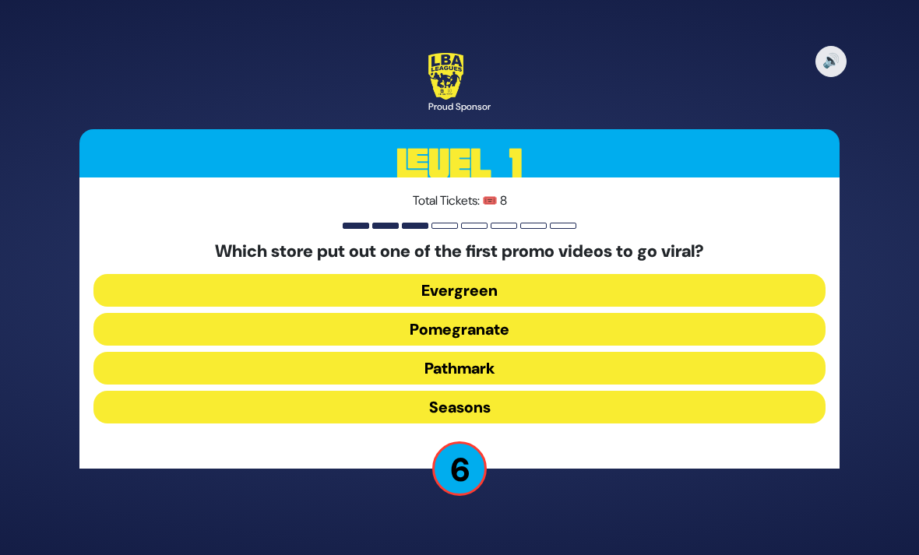
click at [495, 313] on button "Pomegranate" at bounding box center [459, 329] width 732 height 33
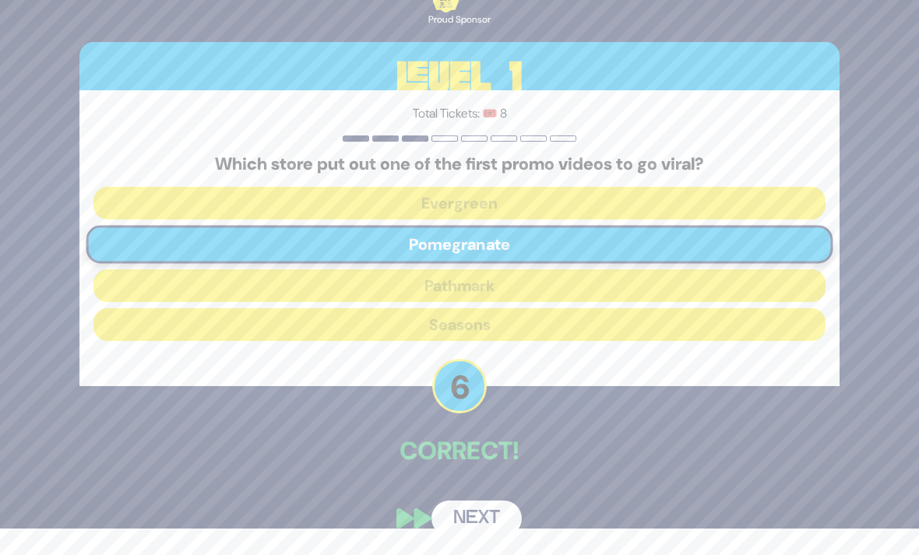
click at [488, 515] on button "Next" at bounding box center [476, 519] width 90 height 36
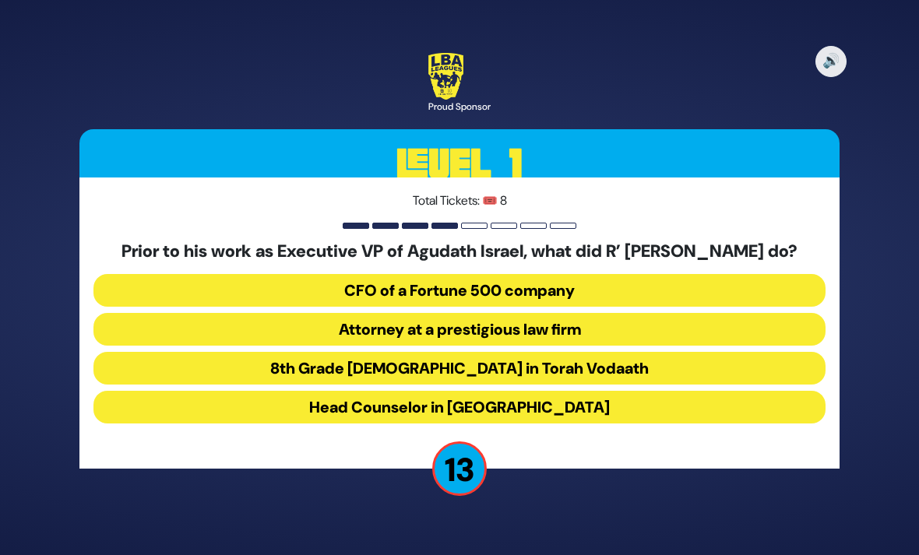
click at [495, 321] on button "Attorney at a prestigious law firm" at bounding box center [459, 329] width 732 height 33
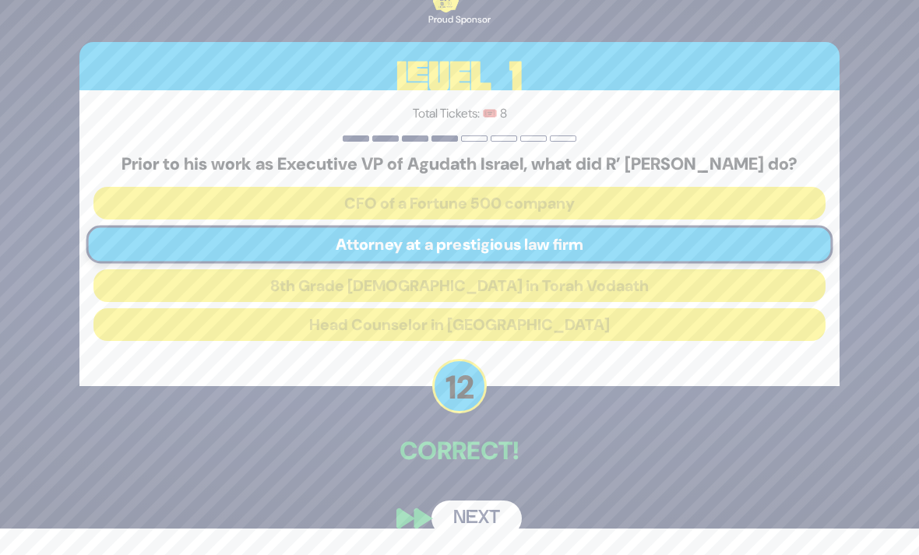
click at [477, 490] on div "🔊 Proud Sponsor Level 1 Total Tickets: 🎟️ 8 Prior to his work as Executive VP o…" at bounding box center [460, 251] width 798 height 608
click at [473, 523] on button "Next" at bounding box center [476, 519] width 90 height 36
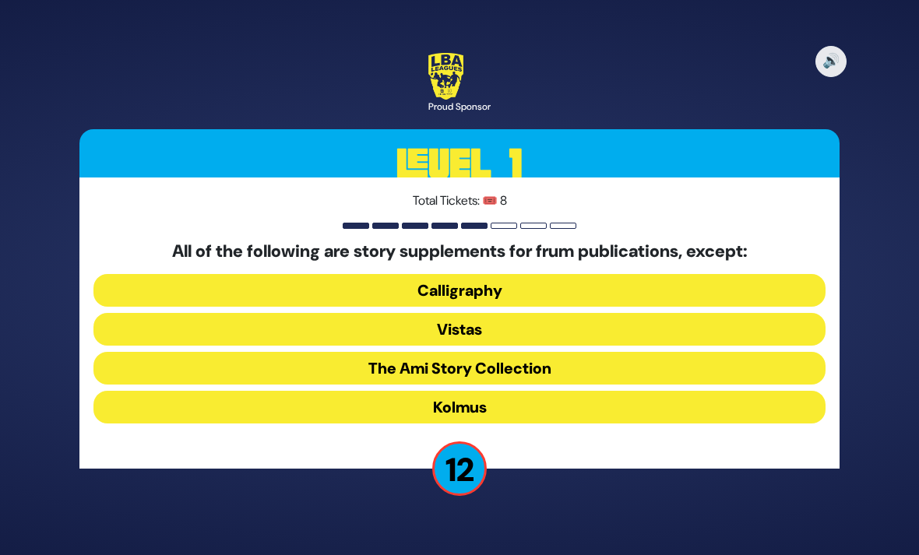
click at [495, 391] on button "Kolmus" at bounding box center [459, 407] width 732 height 33
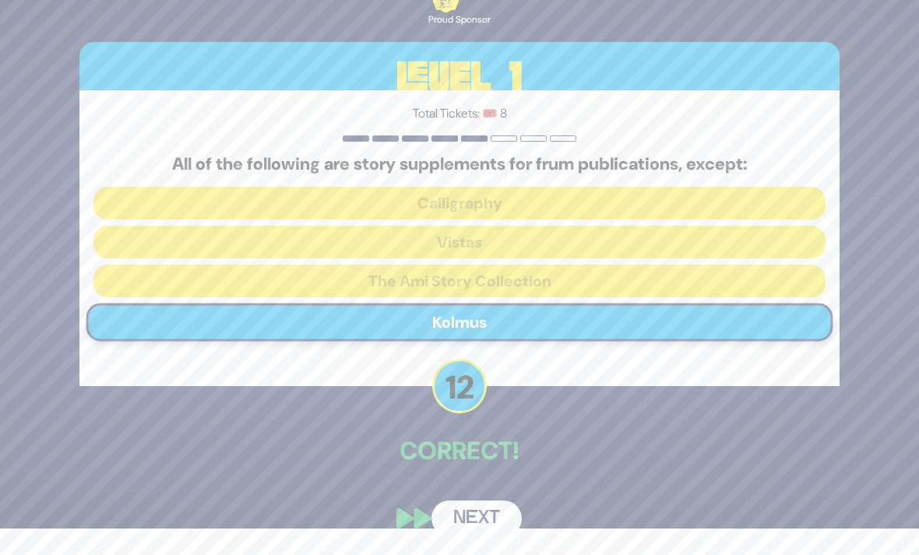
click at [464, 517] on button "Next" at bounding box center [476, 519] width 90 height 36
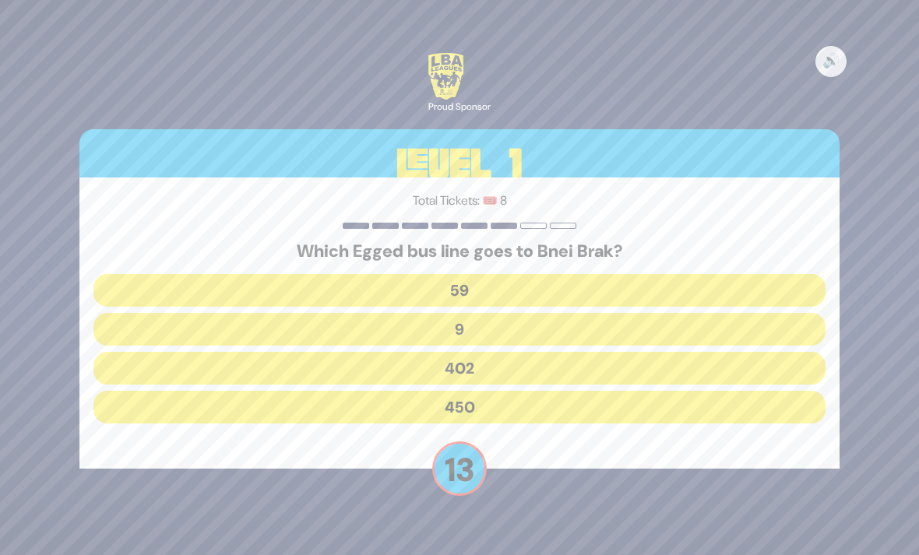
click at [474, 352] on button "402" at bounding box center [459, 368] width 732 height 33
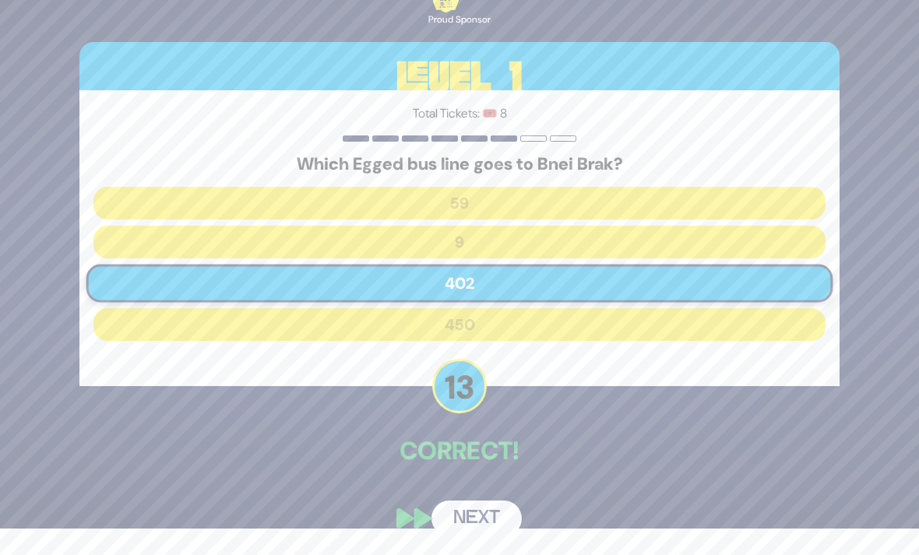
click at [463, 525] on button "Next" at bounding box center [476, 519] width 90 height 36
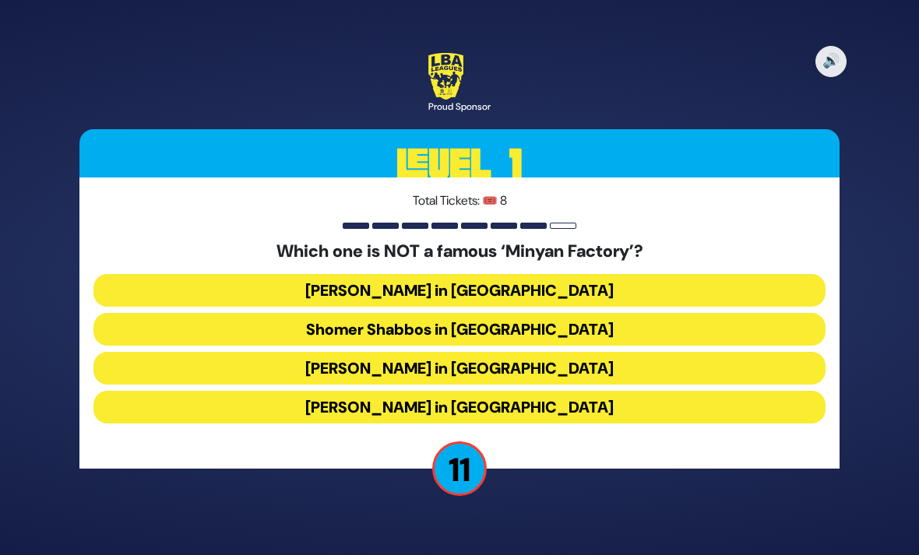
click at [505, 391] on button "[PERSON_NAME] in [GEOGRAPHIC_DATA]" at bounding box center [459, 407] width 732 height 33
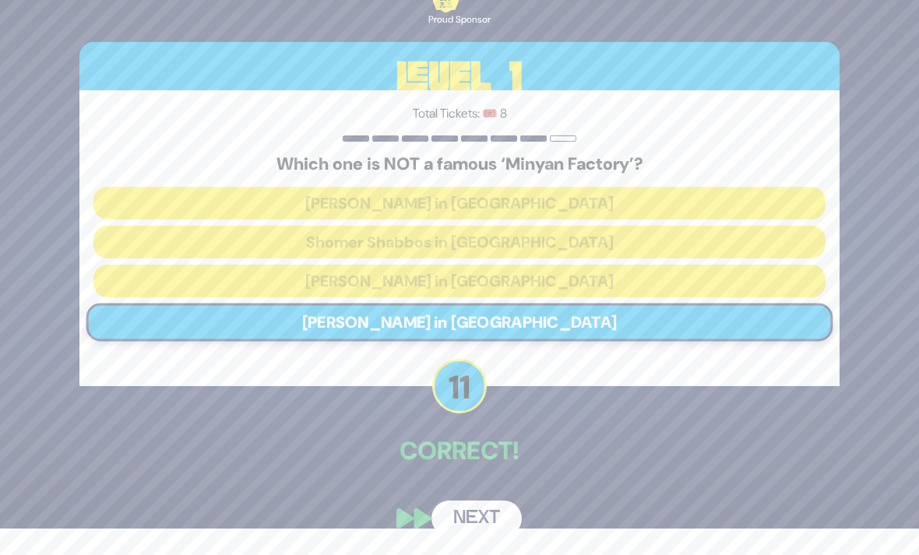
click at [467, 523] on button "Next" at bounding box center [476, 519] width 90 height 36
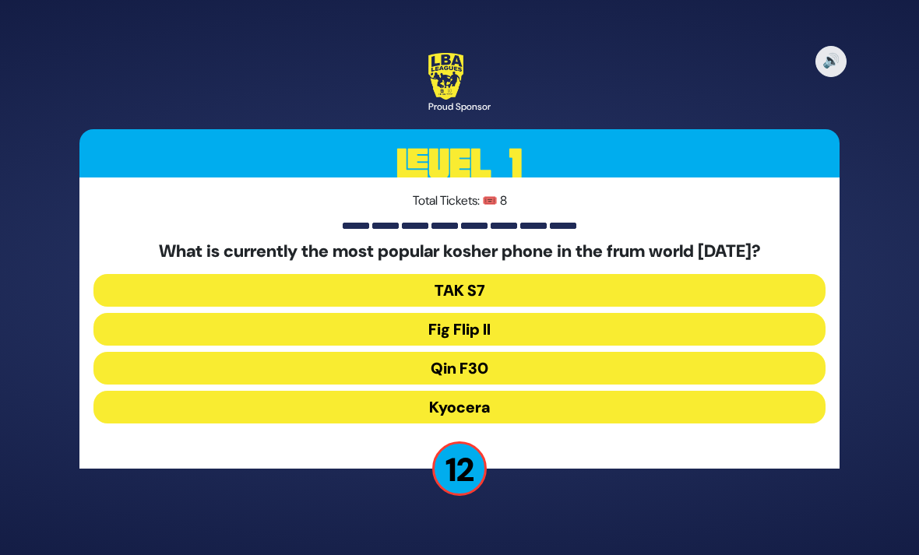
click at [492, 313] on button "Fig Flip II" at bounding box center [459, 329] width 732 height 33
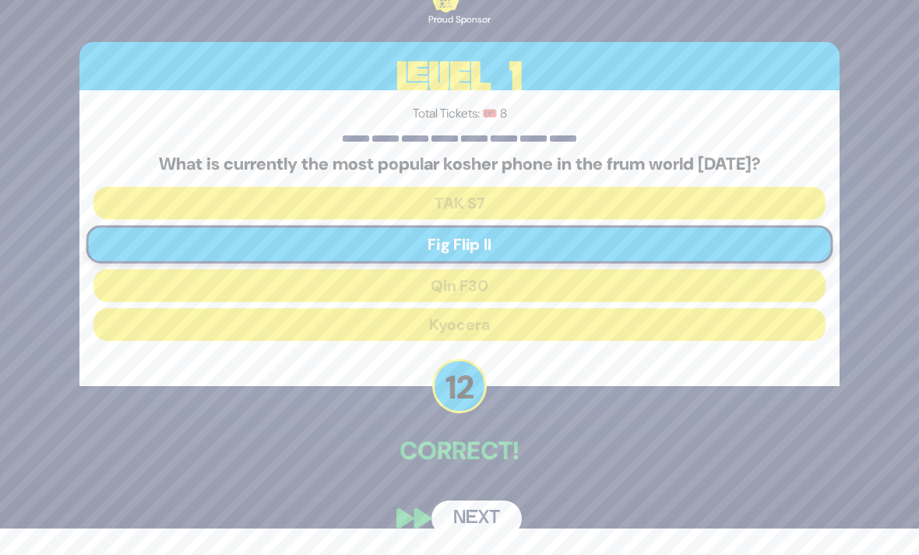
click at [470, 481] on div "🔊 Proud Sponsor Level 1 Total Tickets: 🎟️ 8 What is currently the most popular …" at bounding box center [460, 251] width 798 height 608
click at [468, 520] on button "Next" at bounding box center [476, 519] width 90 height 36
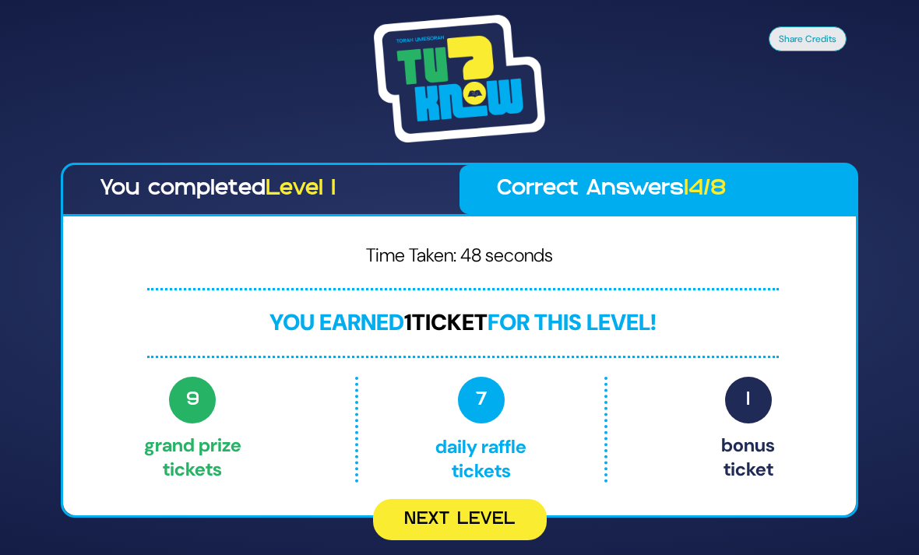
click at [469, 512] on button "Next Level" at bounding box center [460, 519] width 174 height 41
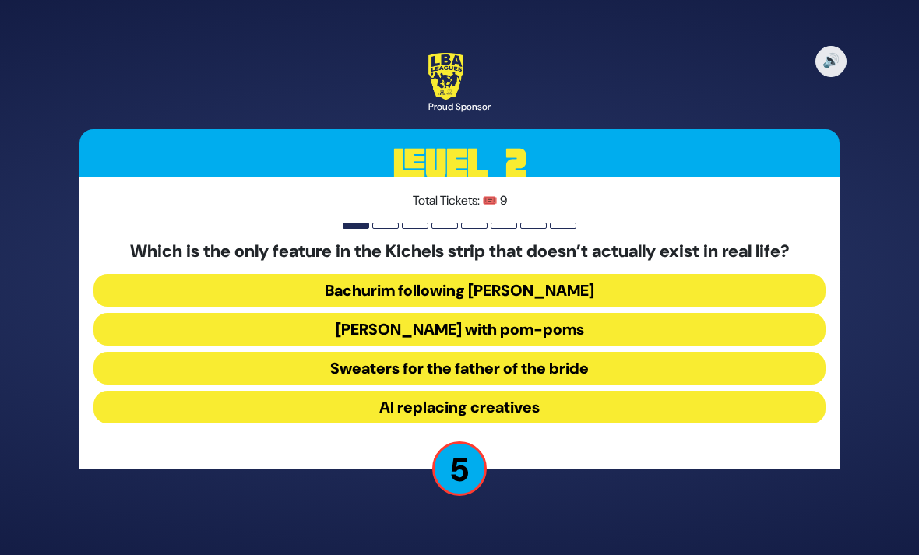
click at [505, 391] on button "AI replacing creatives" at bounding box center [459, 407] width 732 height 33
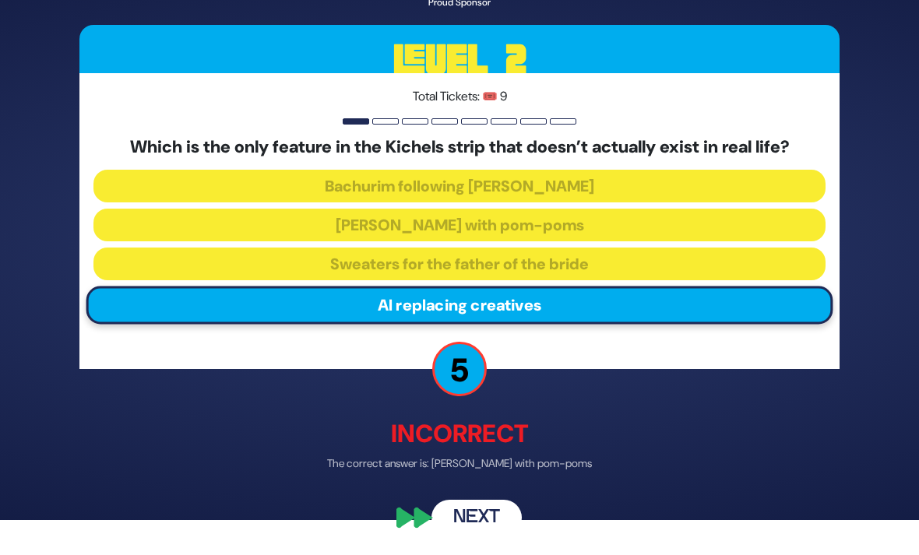
click at [478, 523] on button "Next" at bounding box center [476, 519] width 90 height 36
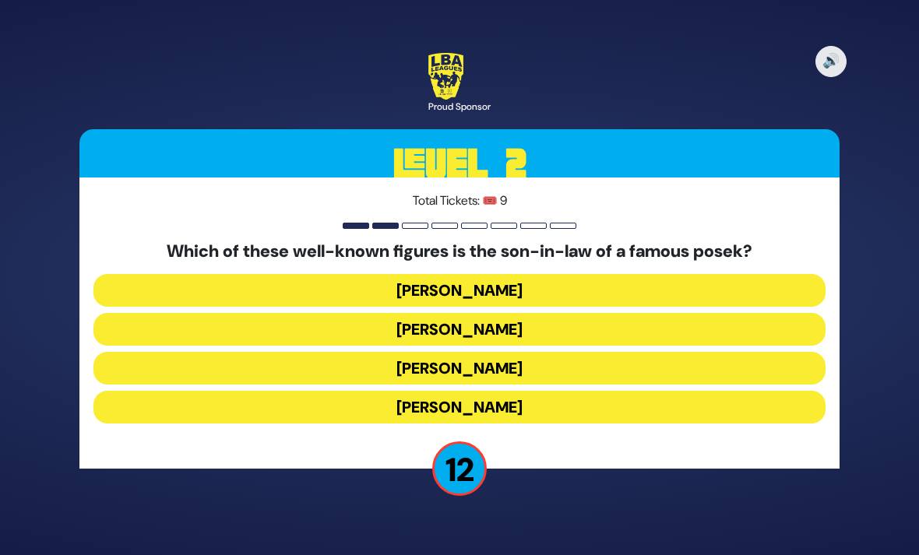
click at [552, 391] on button "[PERSON_NAME]" at bounding box center [459, 407] width 732 height 33
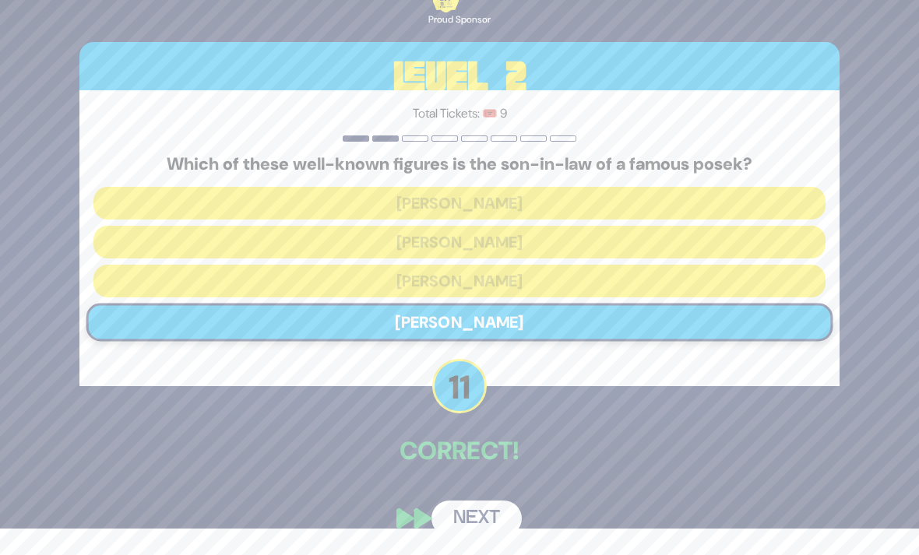
click at [478, 519] on button "Next" at bounding box center [476, 519] width 90 height 36
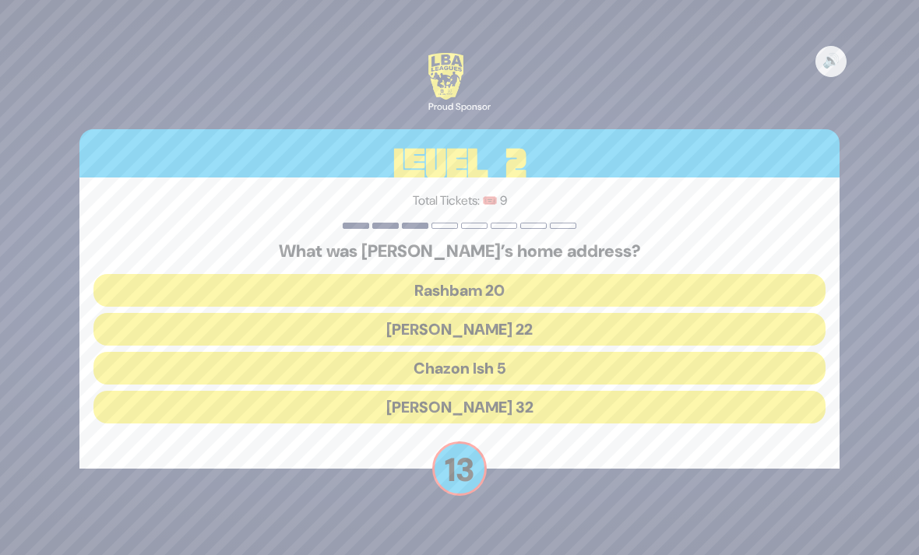
click at [528, 352] on button "Chazon Ish 5" at bounding box center [459, 368] width 732 height 33
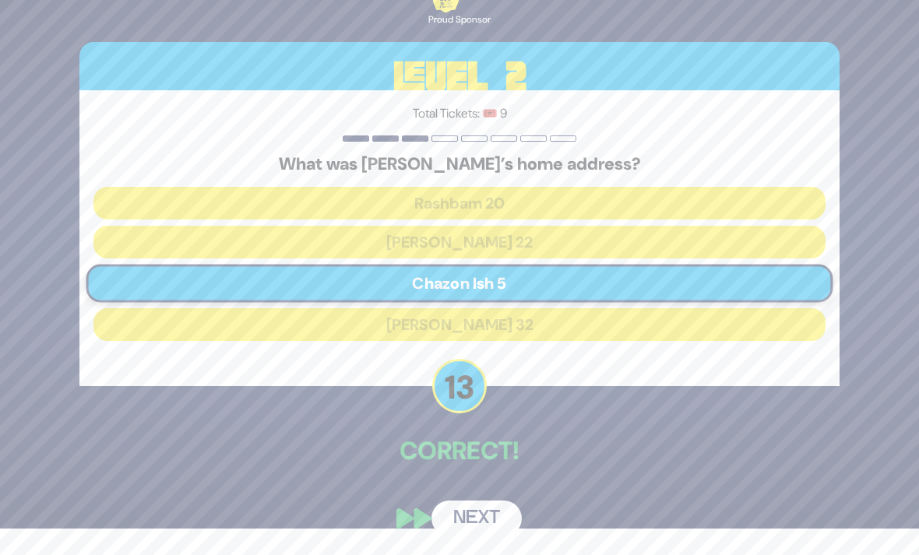
click at [484, 534] on button "Next" at bounding box center [476, 519] width 90 height 36
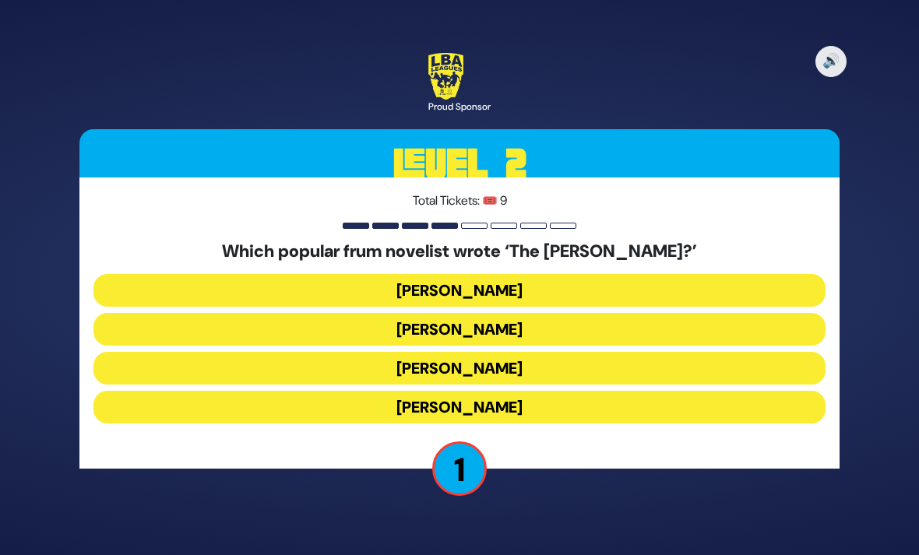
click at [547, 352] on button "[PERSON_NAME]" at bounding box center [459, 368] width 732 height 33
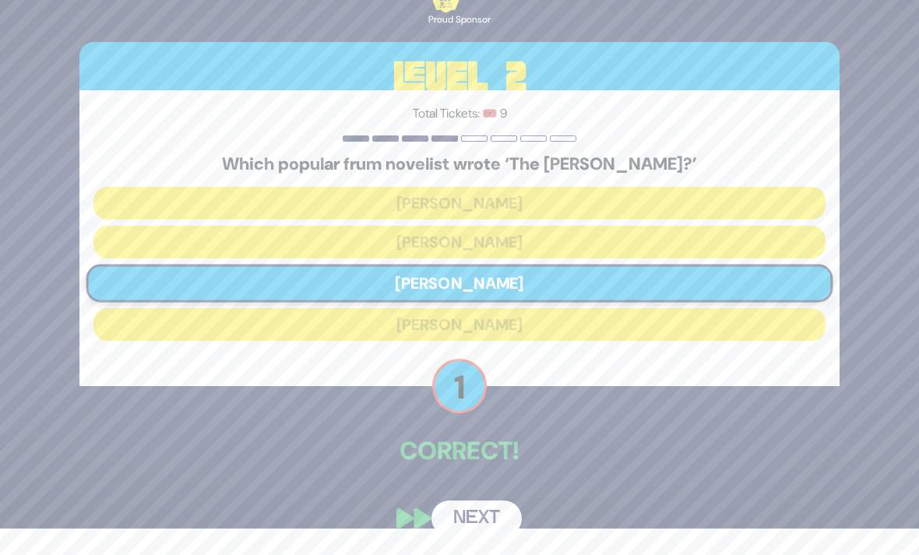
click at [492, 520] on button "Next" at bounding box center [476, 519] width 90 height 36
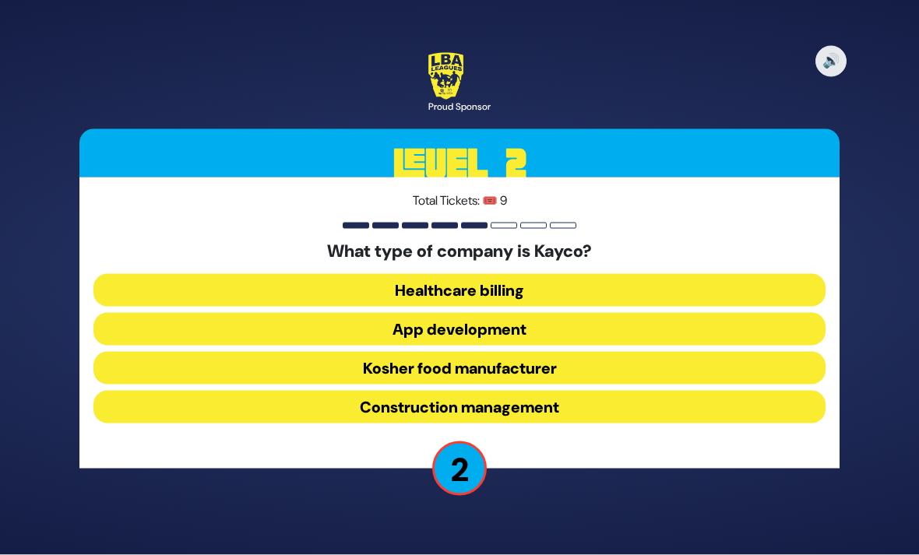
click at [548, 352] on button "Kosher food manufacturer" at bounding box center [459, 368] width 732 height 33
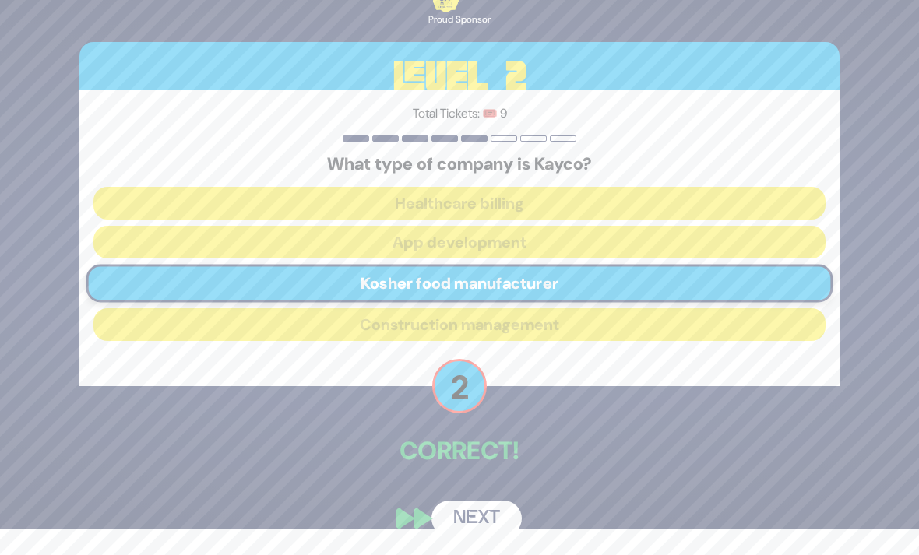
click at [486, 523] on button "Next" at bounding box center [476, 519] width 90 height 36
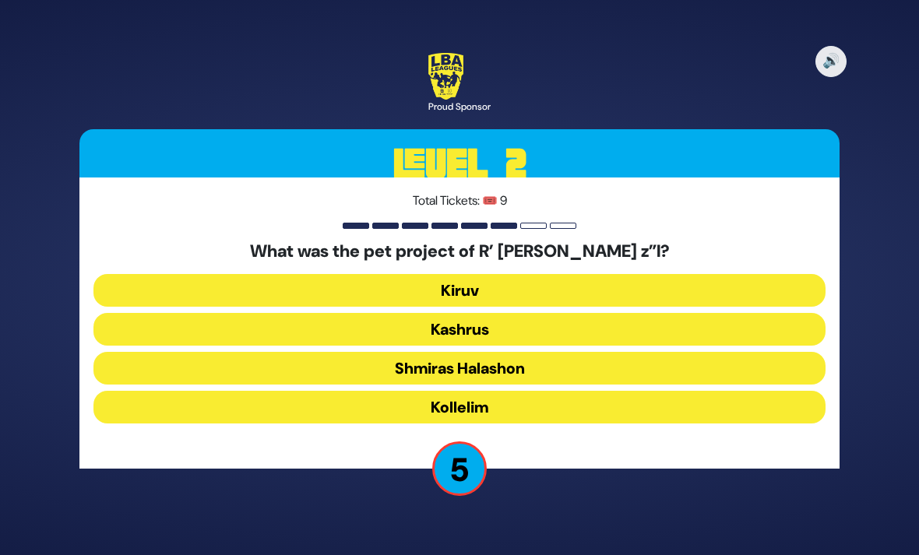
click at [530, 392] on button "Kollelim" at bounding box center [459, 407] width 732 height 33
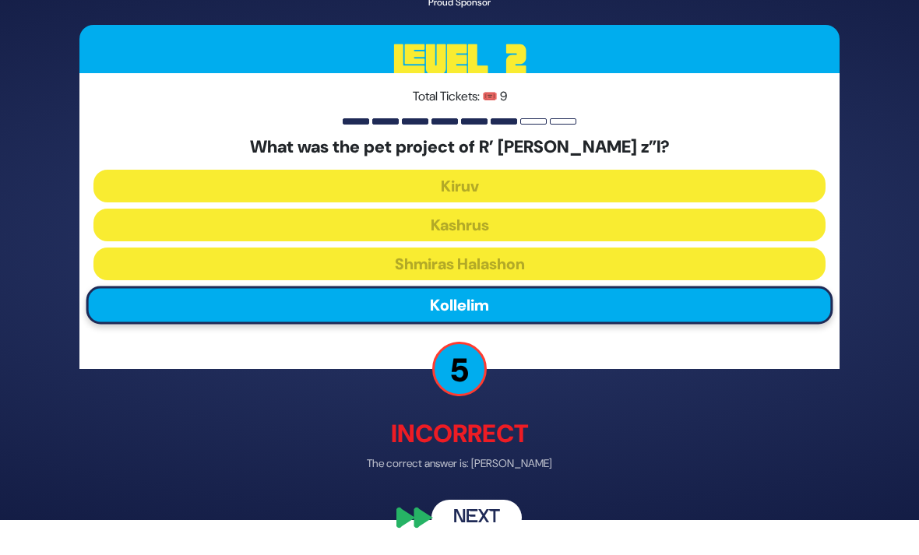
click at [498, 528] on button "Next" at bounding box center [476, 519] width 90 height 36
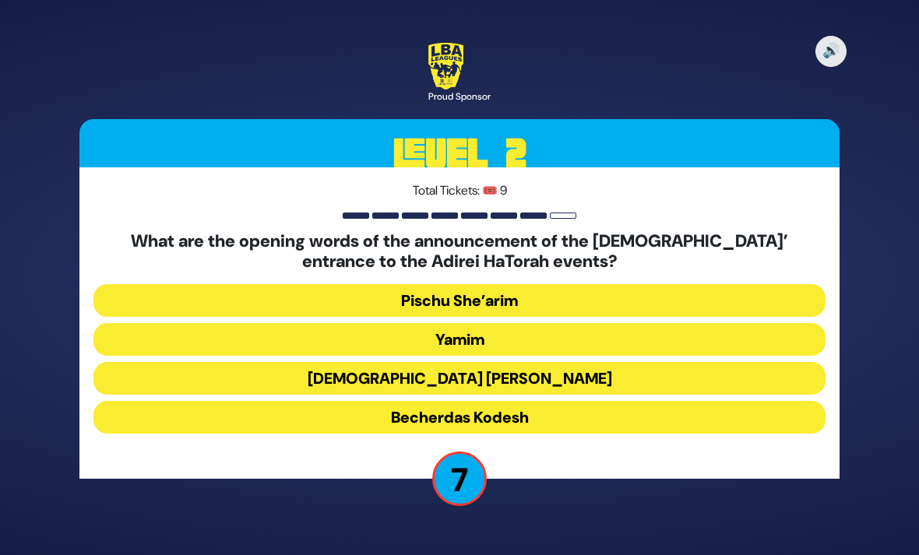
click at [533, 329] on button "Yamim" at bounding box center [459, 339] width 732 height 33
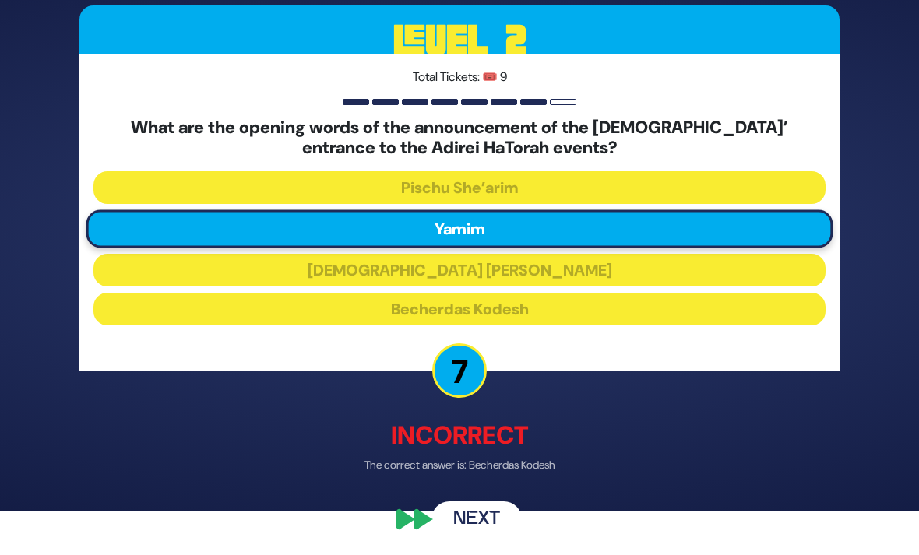
click at [470, 534] on button "Next" at bounding box center [476, 520] width 90 height 36
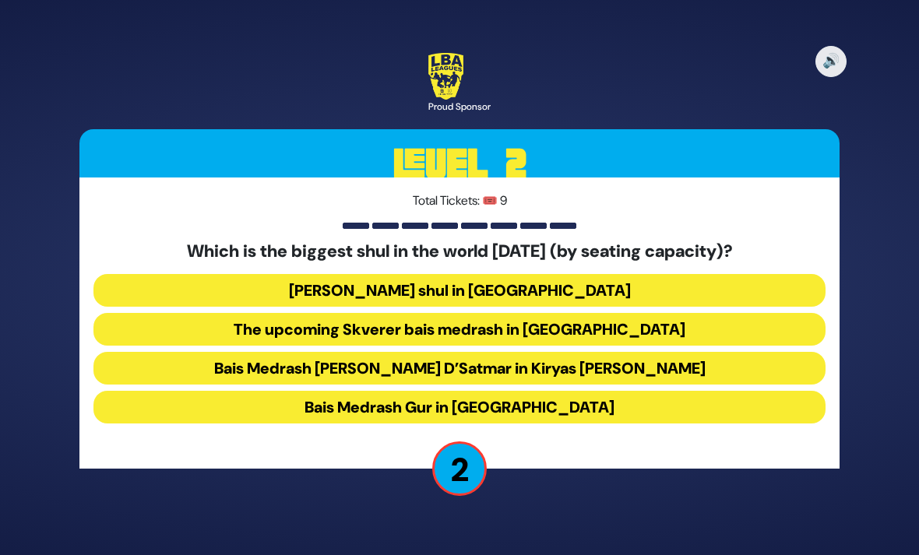
click at [567, 391] on button "Bais Medrash Gur in [GEOGRAPHIC_DATA]" at bounding box center [459, 407] width 732 height 33
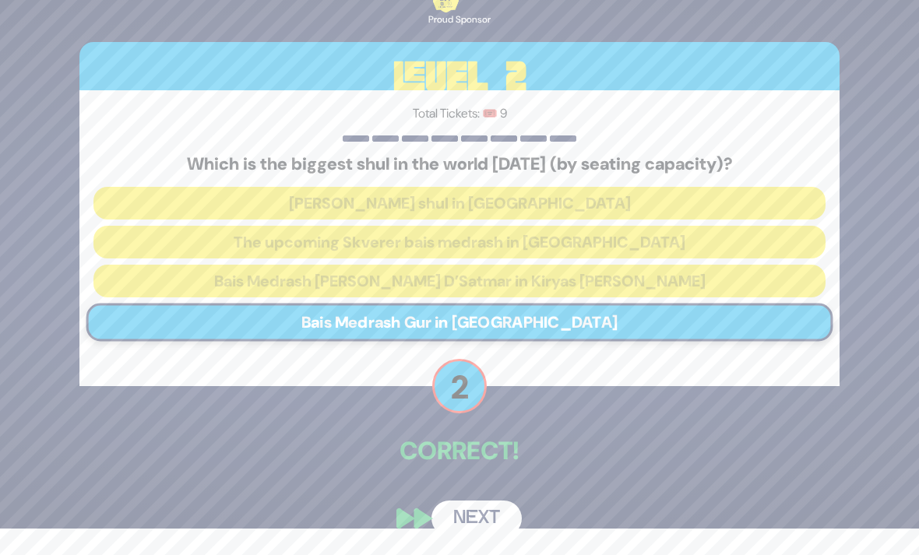
click at [484, 518] on button "Next" at bounding box center [476, 519] width 90 height 36
click at [472, 525] on button "Next" at bounding box center [476, 519] width 90 height 36
click at [476, 518] on button "Next" at bounding box center [476, 519] width 90 height 36
click at [480, 515] on button "Next" at bounding box center [476, 519] width 90 height 36
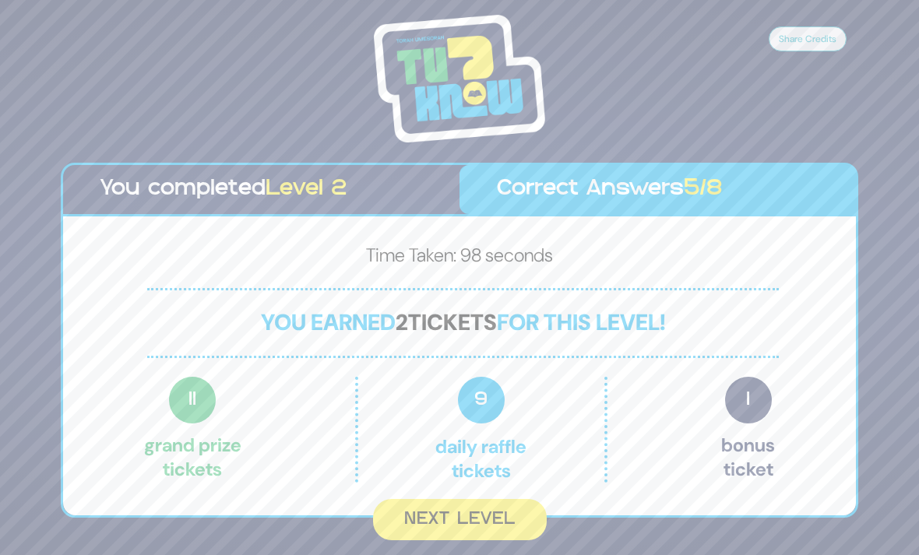
click at [474, 509] on button "Next Level" at bounding box center [460, 519] width 174 height 41
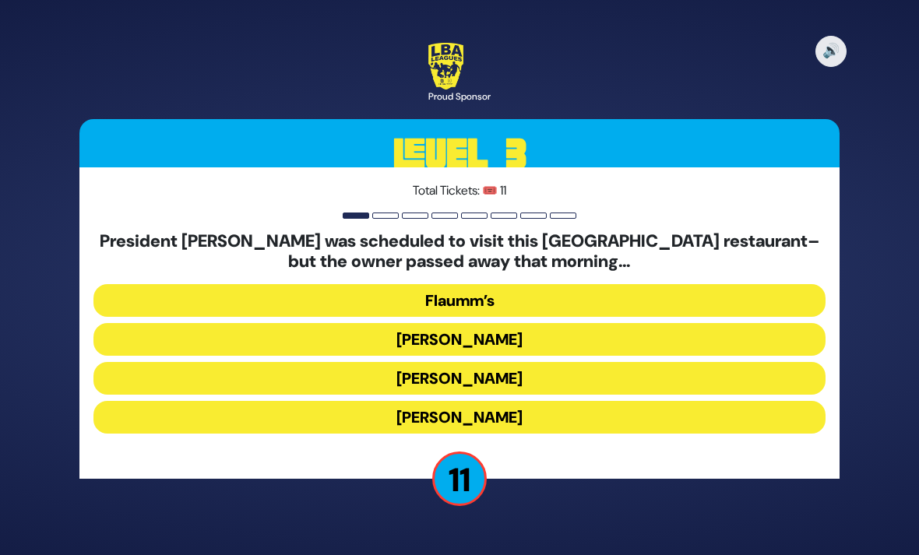
click at [502, 362] on button "[PERSON_NAME]" at bounding box center [459, 378] width 732 height 33
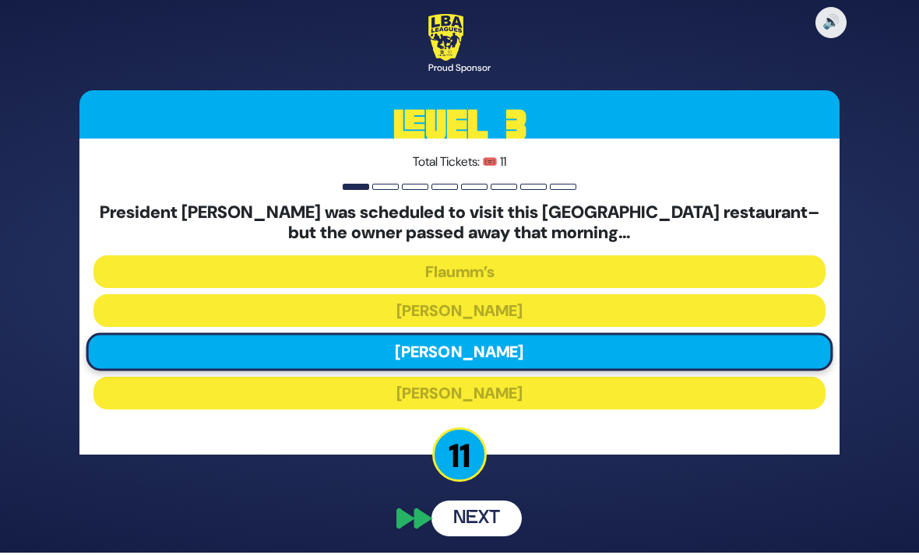
click at [481, 505] on div "🔊 Proud Sponsor Level 3 Total Tickets: 🎟️ 11 President [PERSON_NAME] was schedu…" at bounding box center [460, 275] width 798 height 561
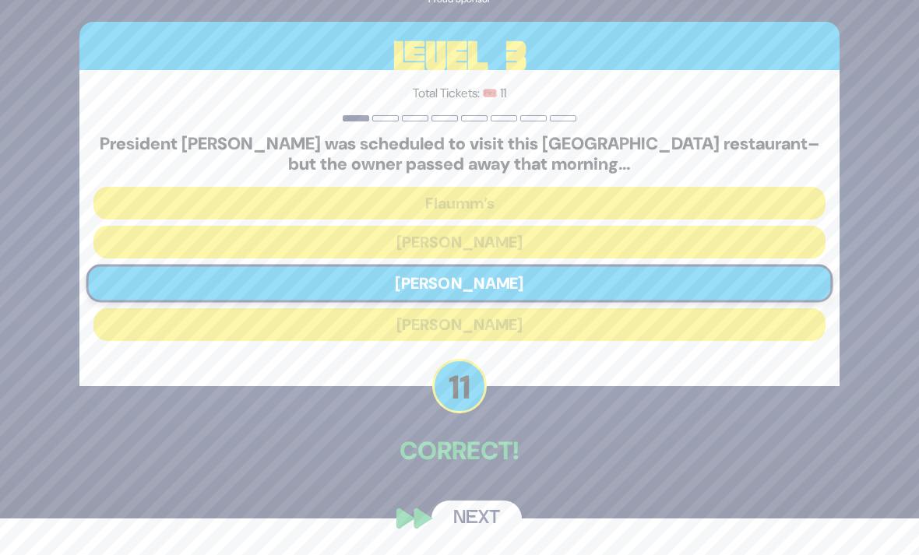
click at [476, 524] on button "Next" at bounding box center [476, 519] width 90 height 36
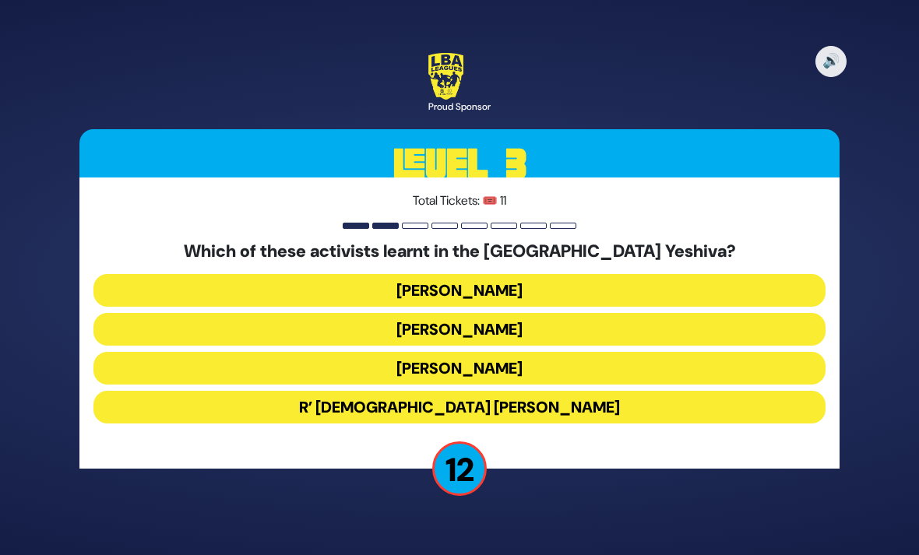
click at [519, 313] on button "[PERSON_NAME]" at bounding box center [459, 329] width 732 height 33
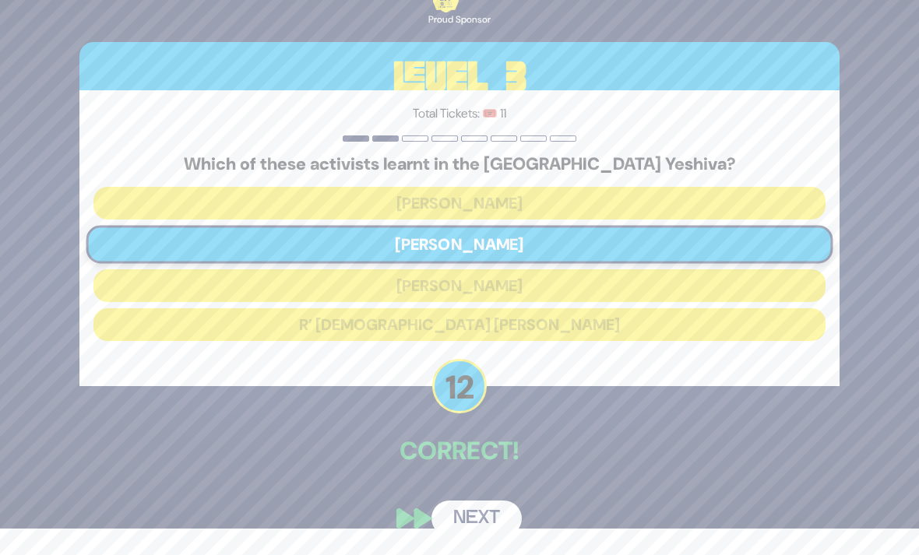
click at [482, 521] on button "Next" at bounding box center [476, 519] width 90 height 36
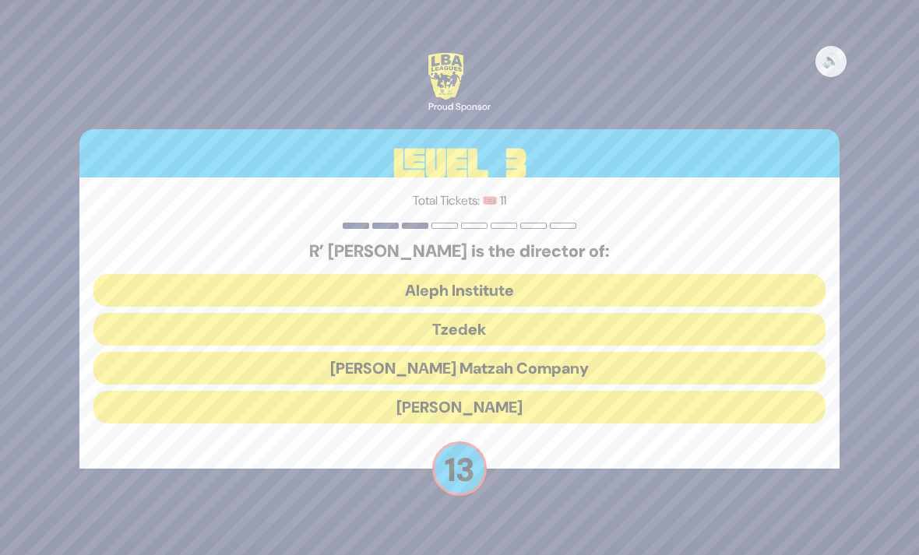
click at [509, 313] on button "Tzedek" at bounding box center [459, 329] width 732 height 33
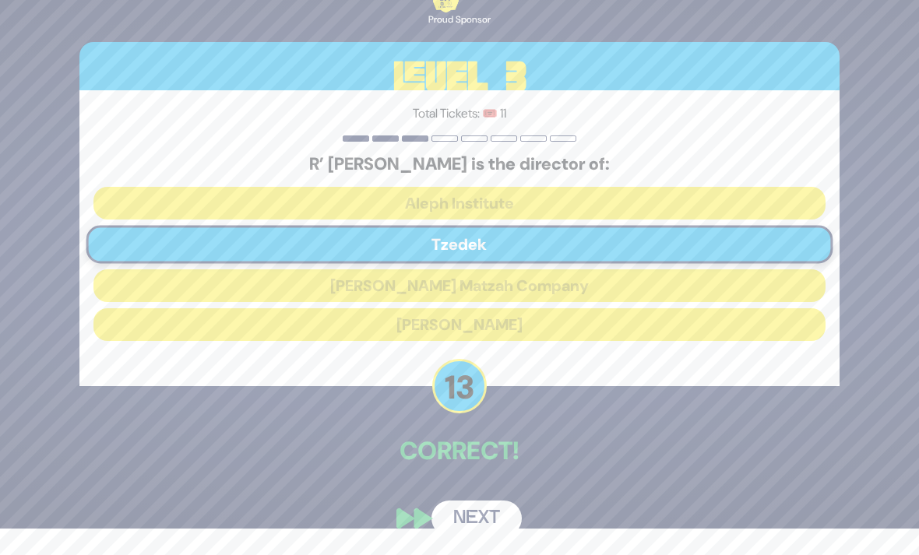
click at [480, 516] on button "Next" at bounding box center [476, 519] width 90 height 36
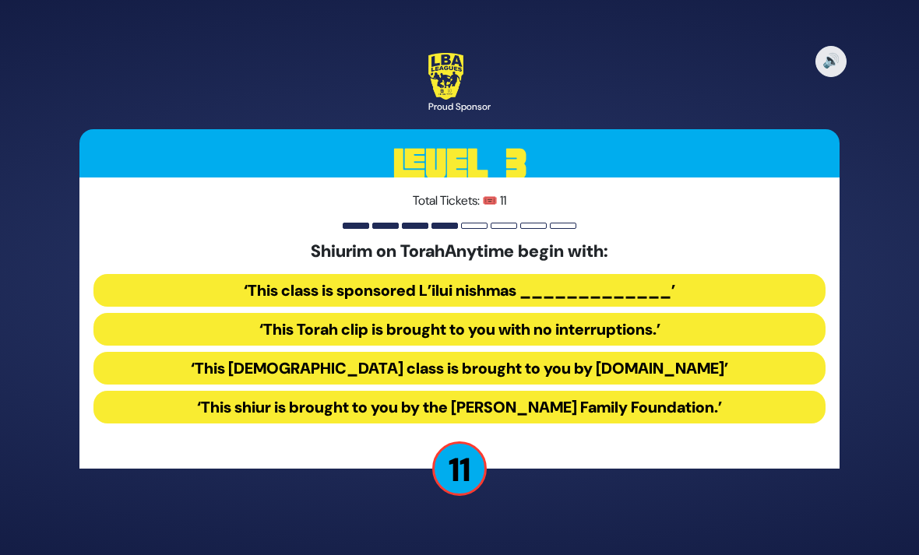
click at [526, 354] on button "‘This [DEMOGRAPHIC_DATA] class is brought to you by [DOMAIN_NAME]’" at bounding box center [459, 368] width 732 height 33
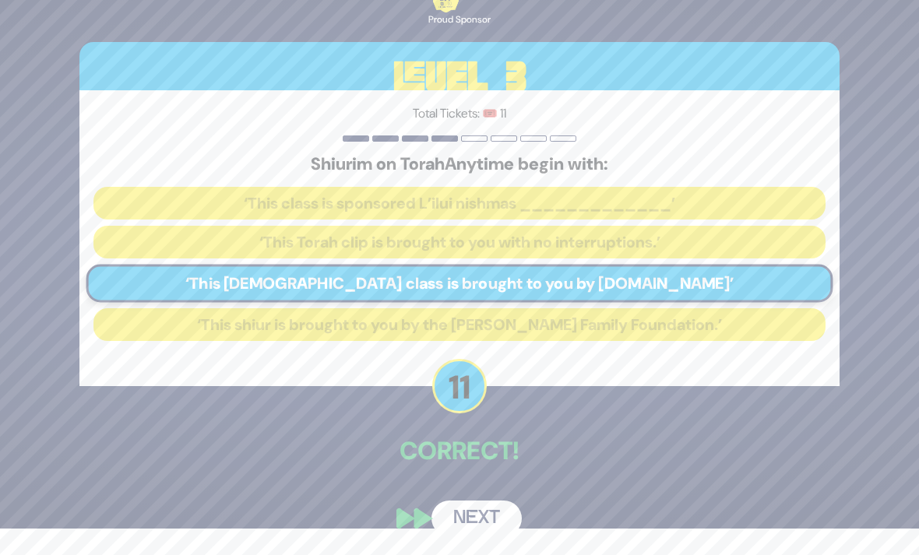
click at [489, 523] on button "Next" at bounding box center [476, 519] width 90 height 36
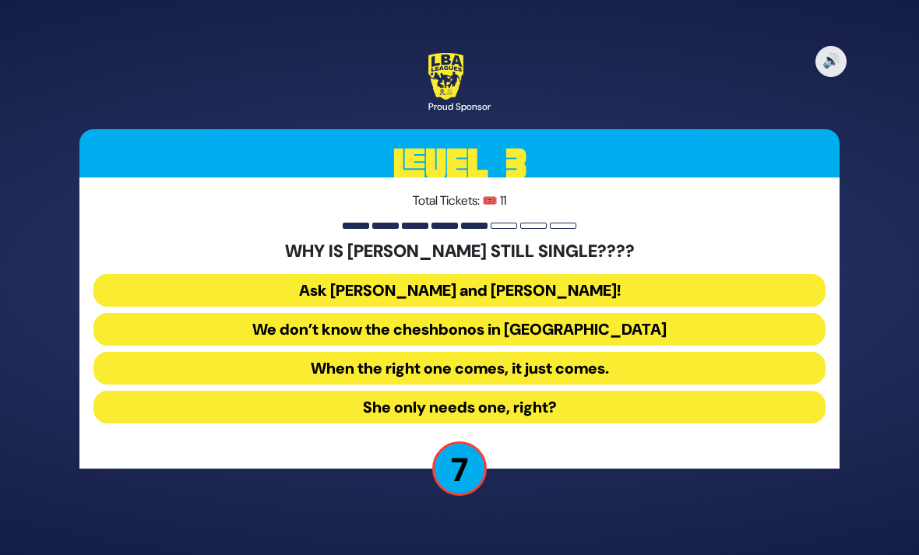
click at [545, 352] on button "When the right one comes, it just comes." at bounding box center [459, 368] width 732 height 33
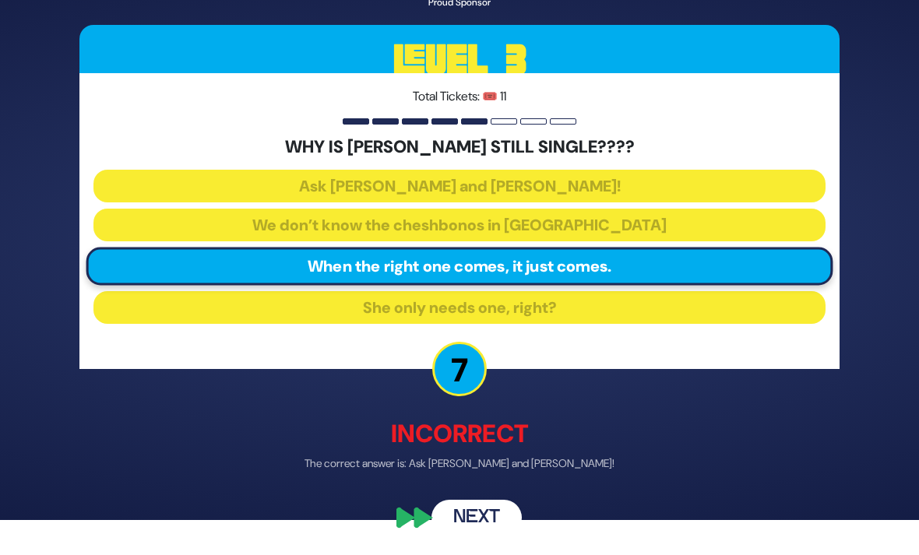
click at [488, 532] on button "Next" at bounding box center [476, 519] width 90 height 36
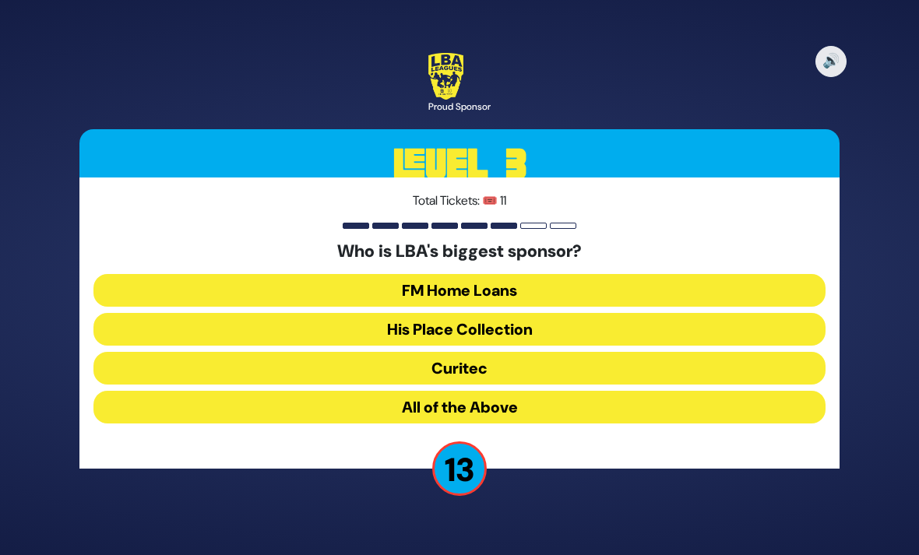
click at [509, 391] on button "All of the Above" at bounding box center [459, 407] width 732 height 33
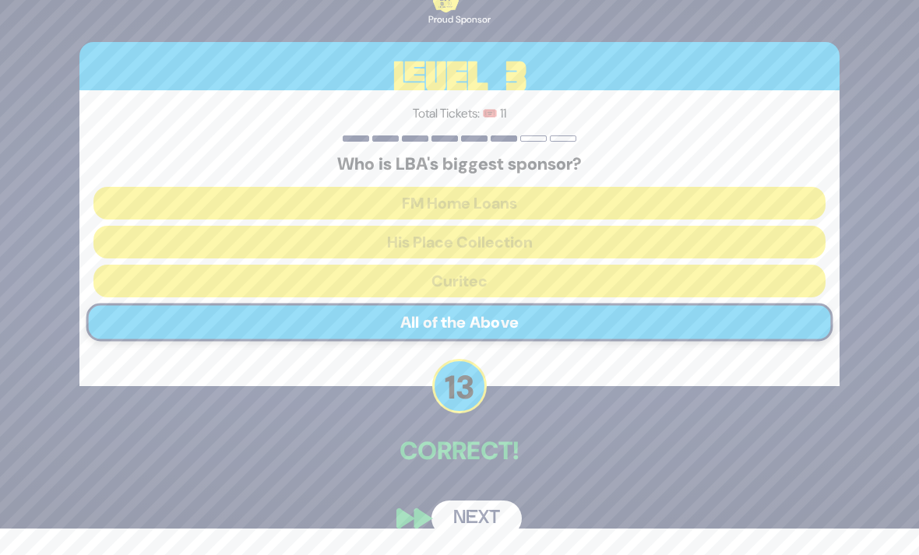
click at [484, 515] on button "Next" at bounding box center [476, 519] width 90 height 36
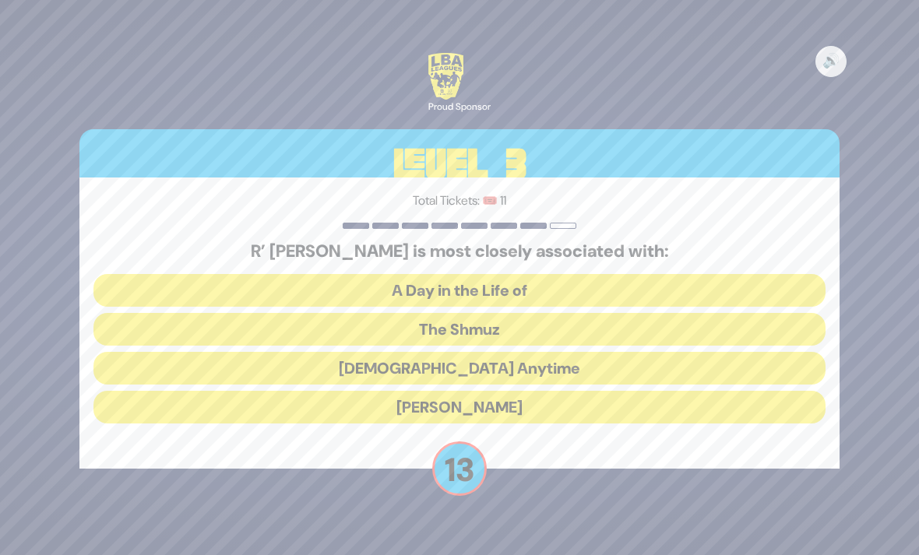
click at [524, 314] on button "The Shmuz" at bounding box center [459, 329] width 732 height 33
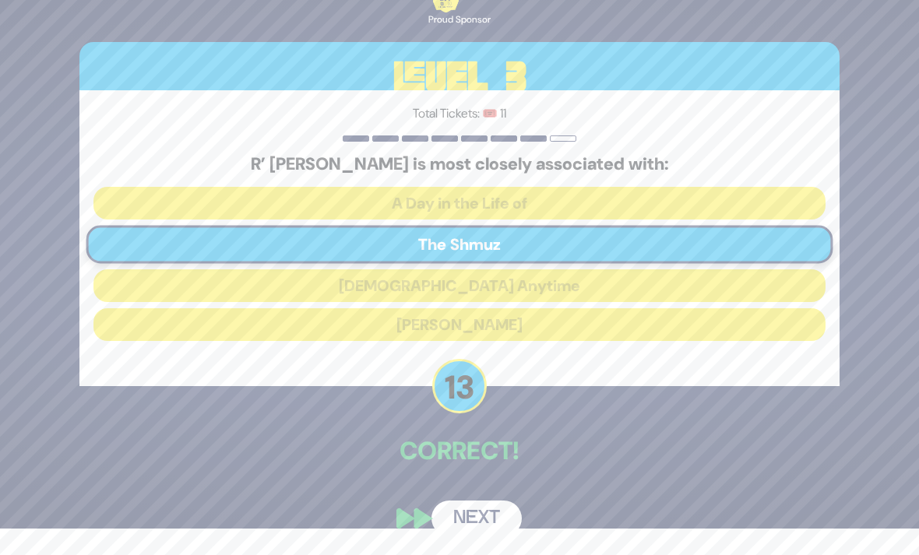
click at [494, 524] on button "Next" at bounding box center [476, 519] width 90 height 36
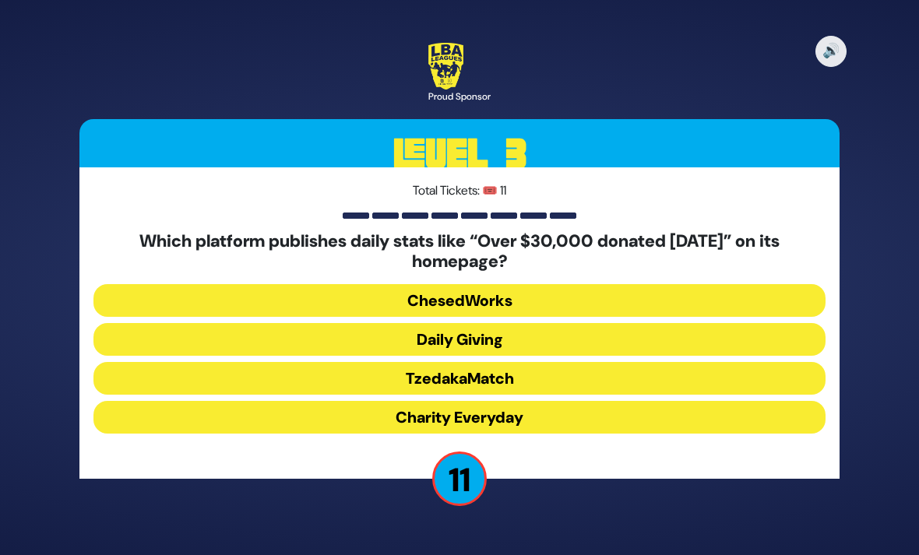
click at [519, 323] on button "Daily Giving" at bounding box center [459, 339] width 732 height 33
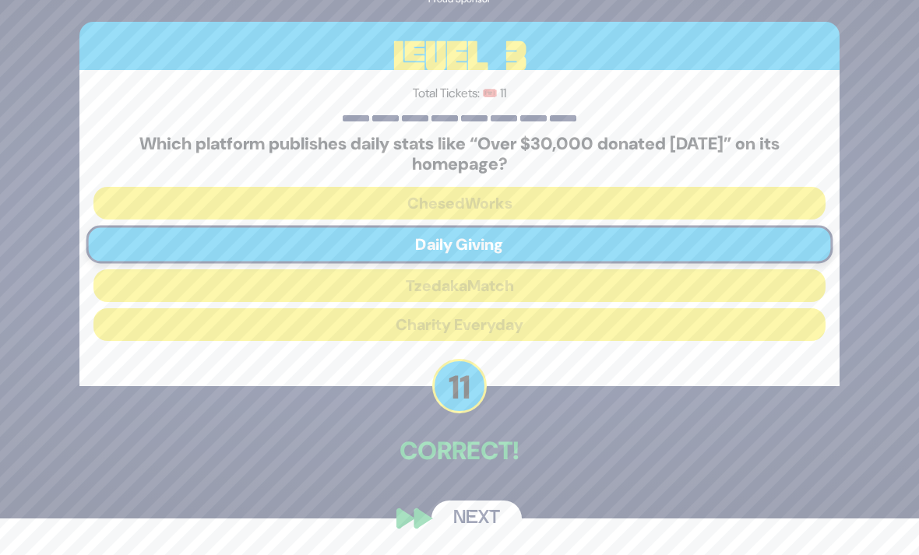
click at [488, 526] on button "Next" at bounding box center [476, 519] width 90 height 36
